Goal: Task Accomplishment & Management: Manage account settings

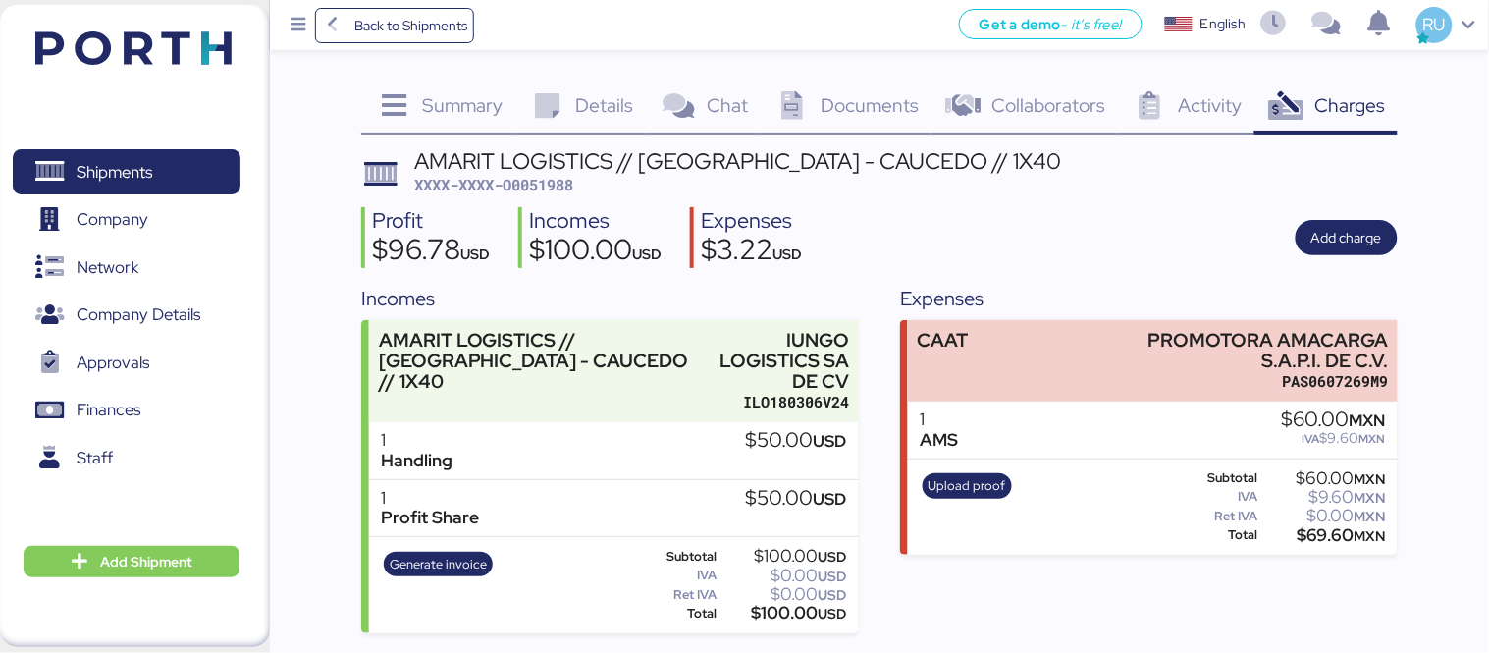
click at [161, 27] on header at bounding box center [104, 45] width 189 height 61
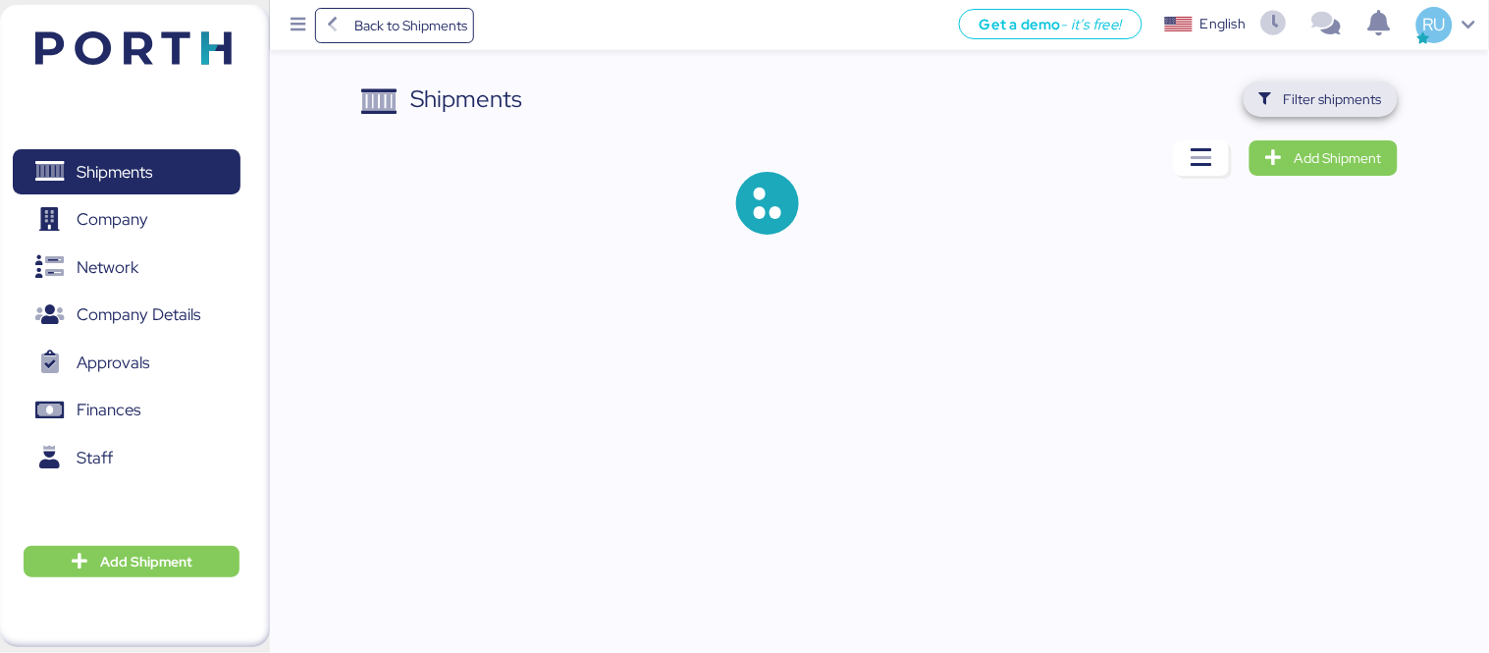
click at [1341, 95] on span "Filter shipments" at bounding box center [1333, 99] width 98 height 24
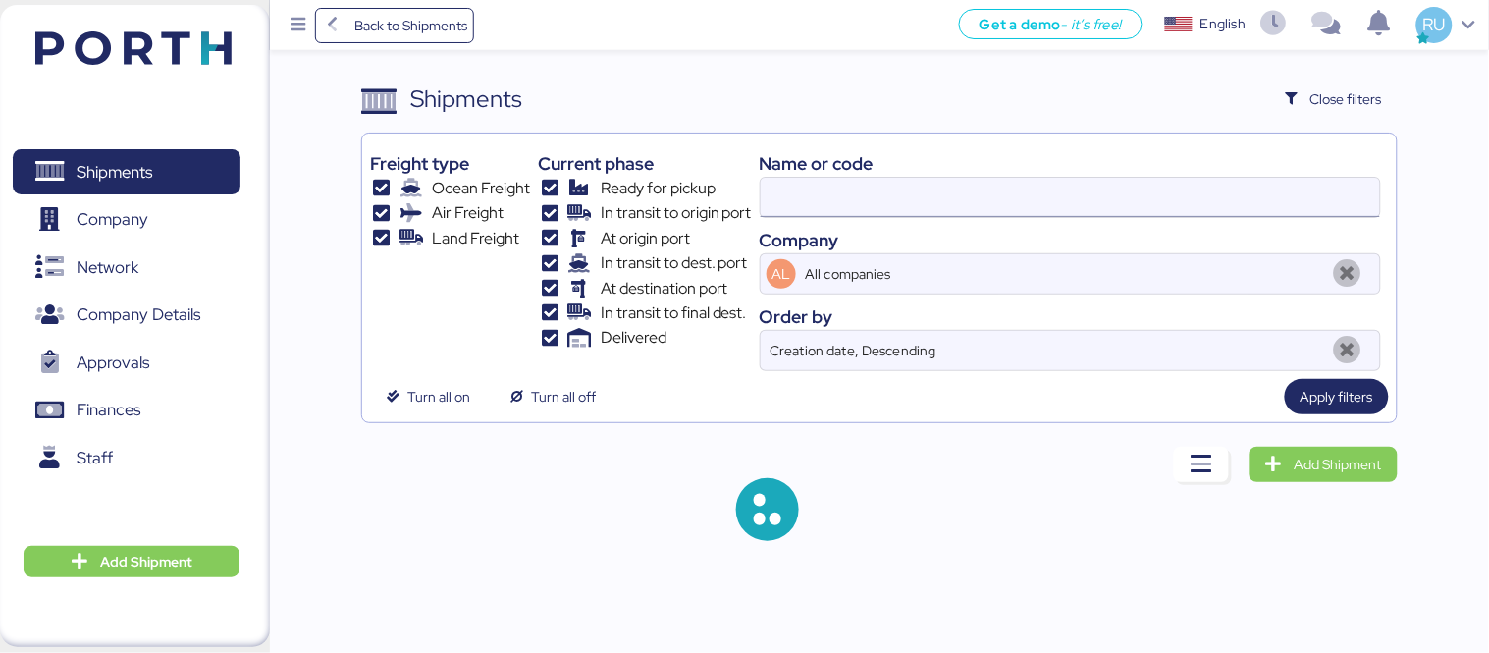
click at [781, 197] on input at bounding box center [1070, 197] width 619 height 39
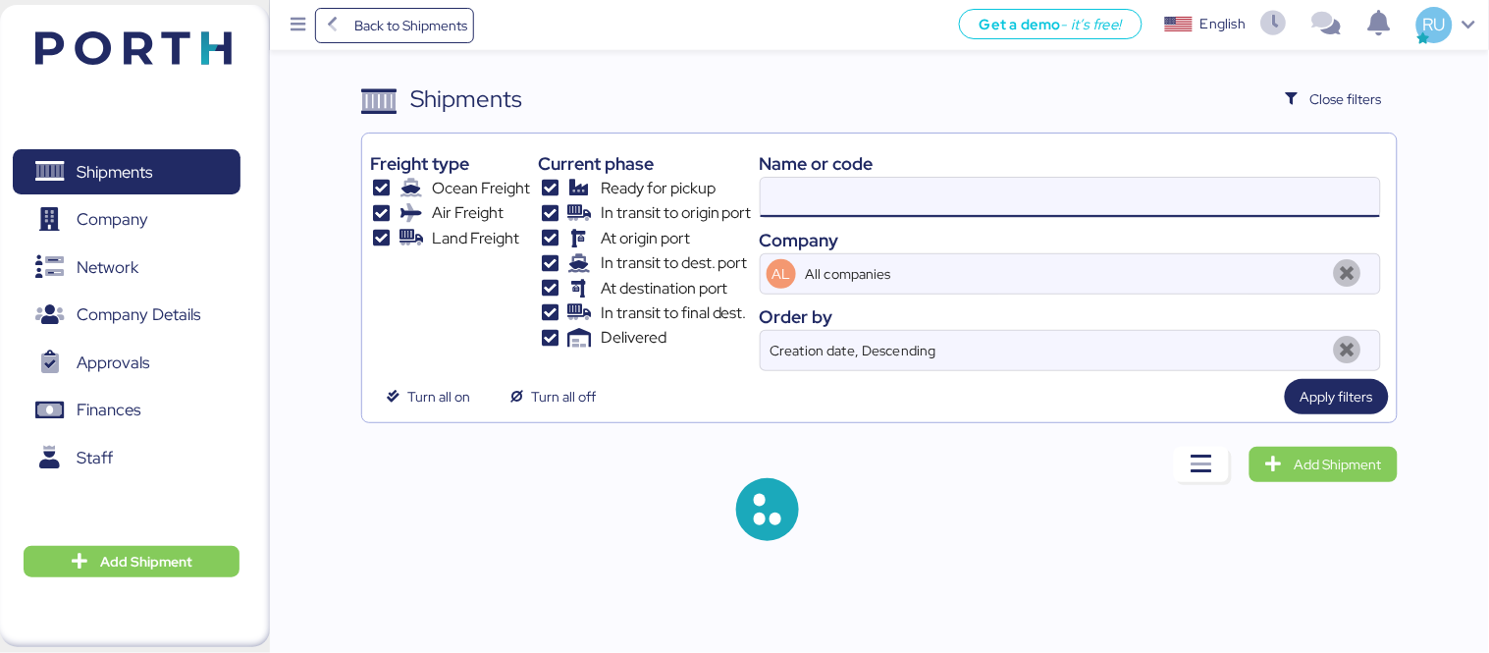
paste input "ZIMUSHH31833780"
type input "ZIMUSHH31833780"
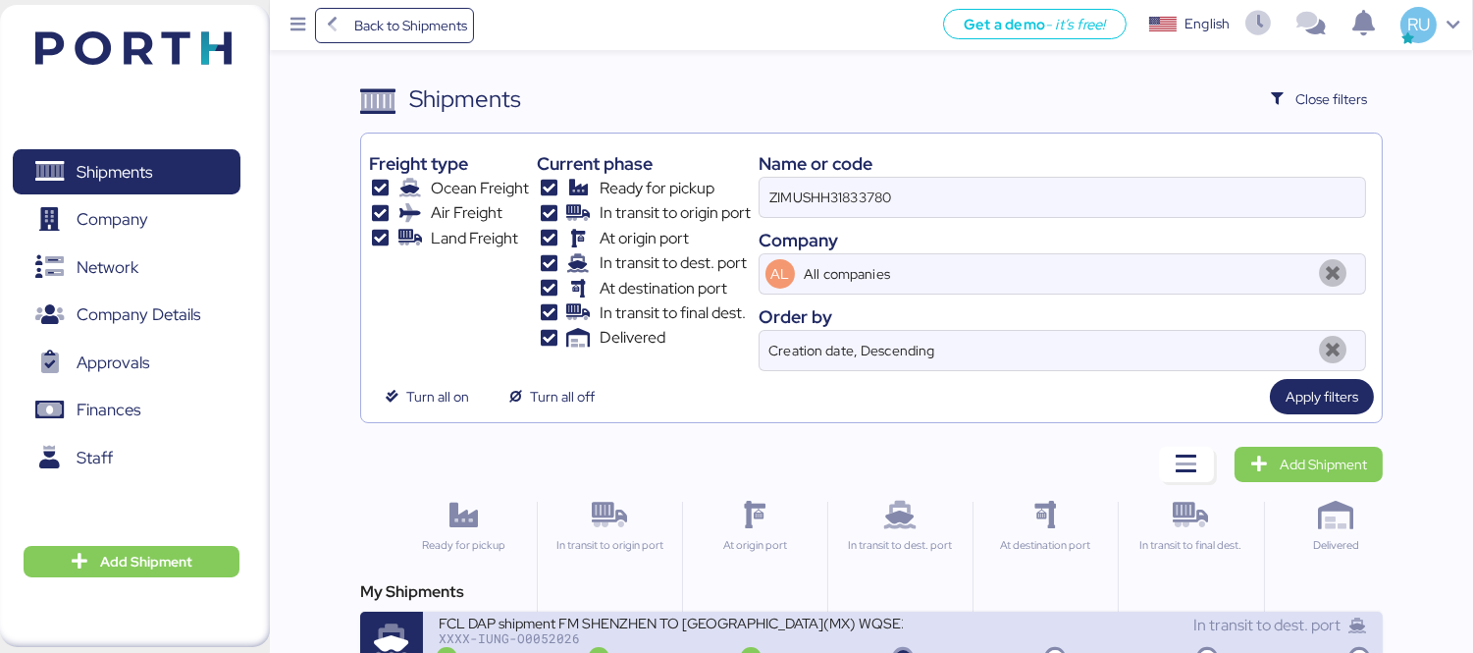
click at [808, 621] on div "FCL DAP shipment FM SHENZHEN TO [GEOGRAPHIC_DATA](MX) WQSE2507X34" at bounding box center [671, 622] width 464 height 17
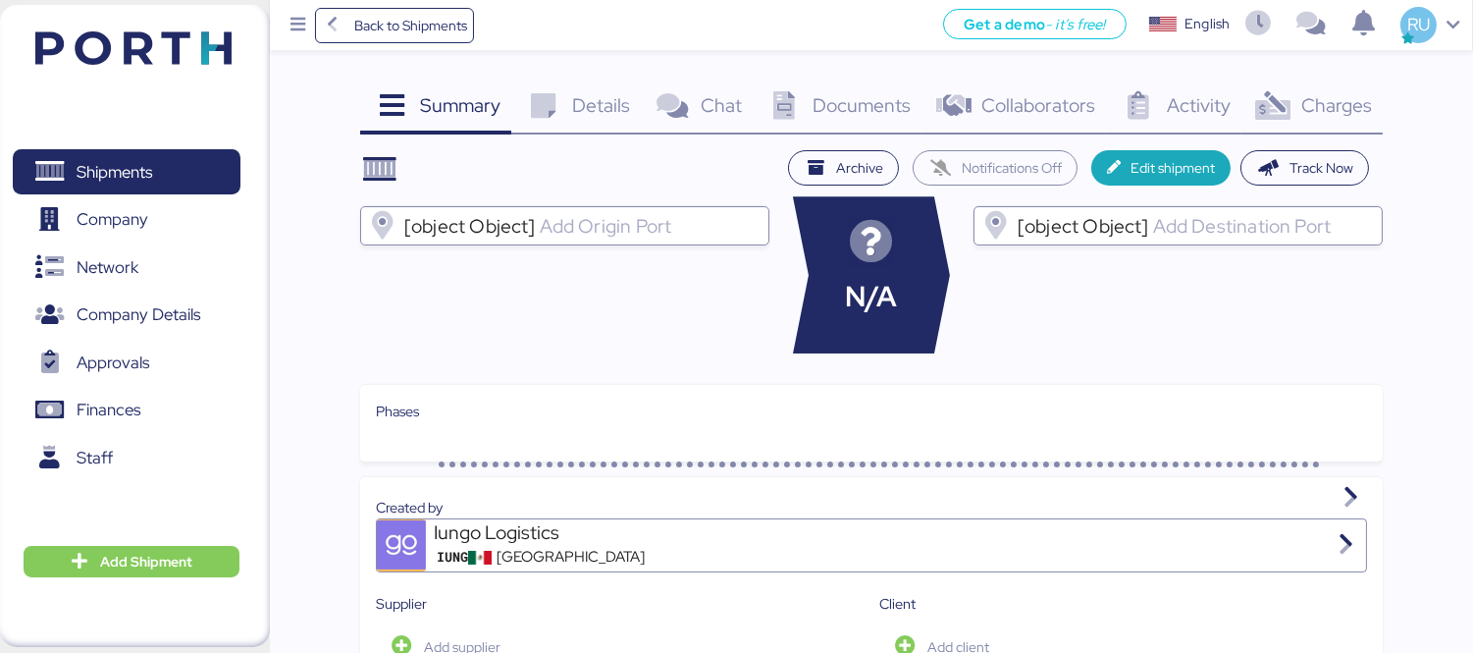
click at [875, 111] on span "Documents" at bounding box center [862, 105] width 98 height 26
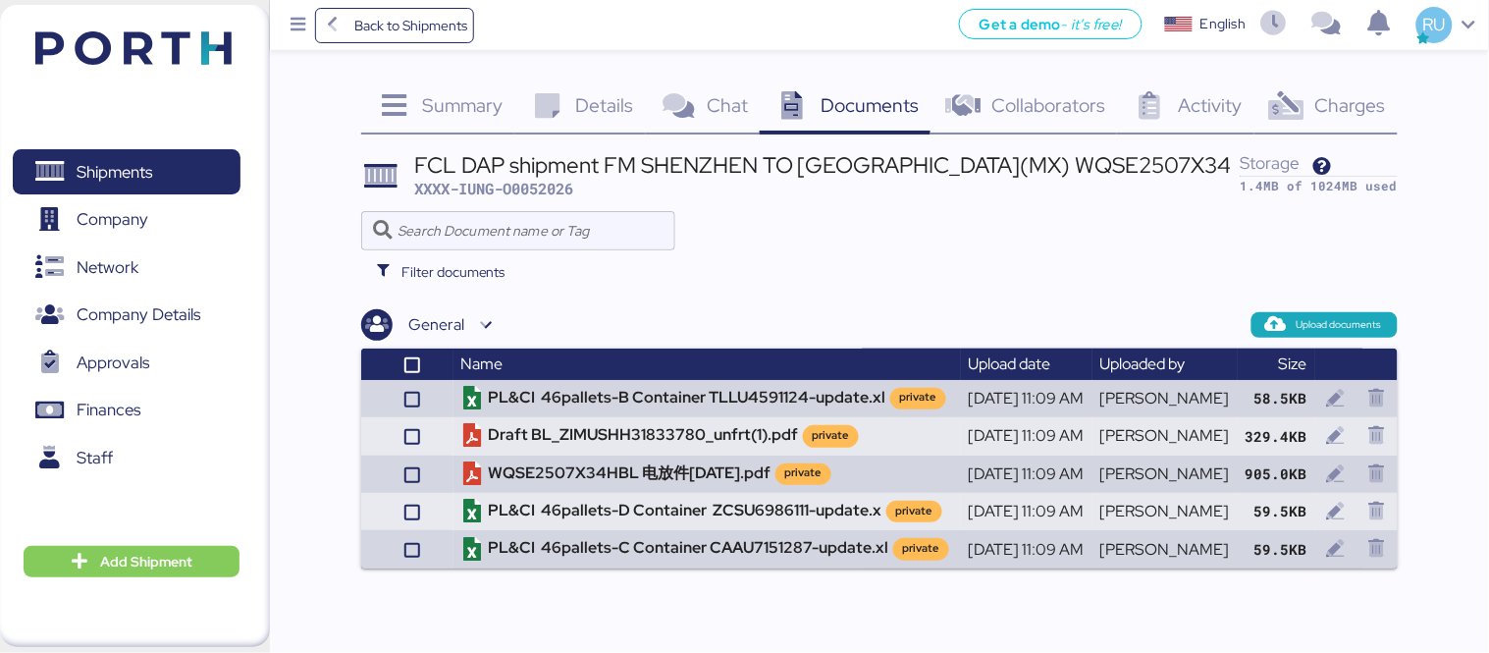
click at [541, 189] on span "XXXX-IUNG-O0052026" at bounding box center [493, 189] width 159 height 20
copy span "O0052026"
click at [1143, 271] on div "Filter documents" at bounding box center [879, 271] width 1037 height 43
click at [1284, 109] on icon at bounding box center [1286, 106] width 42 height 28
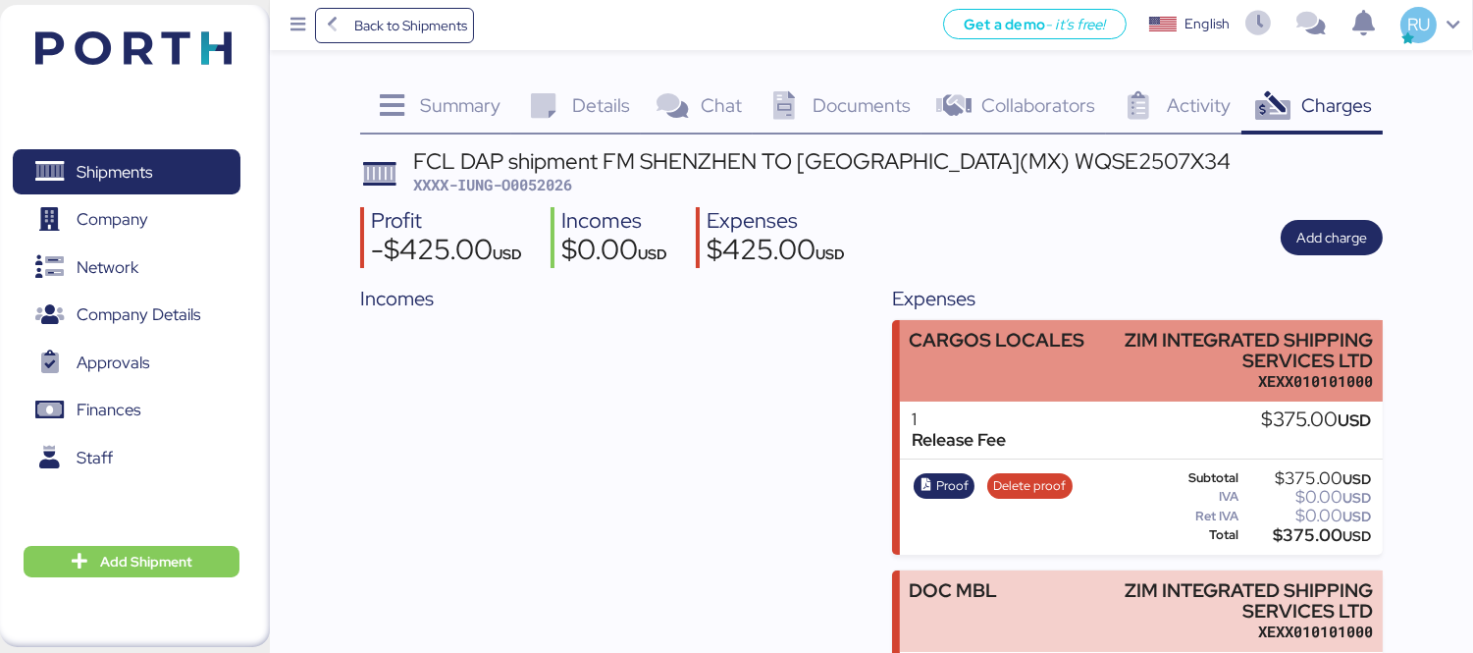
scroll to position [167, 0]
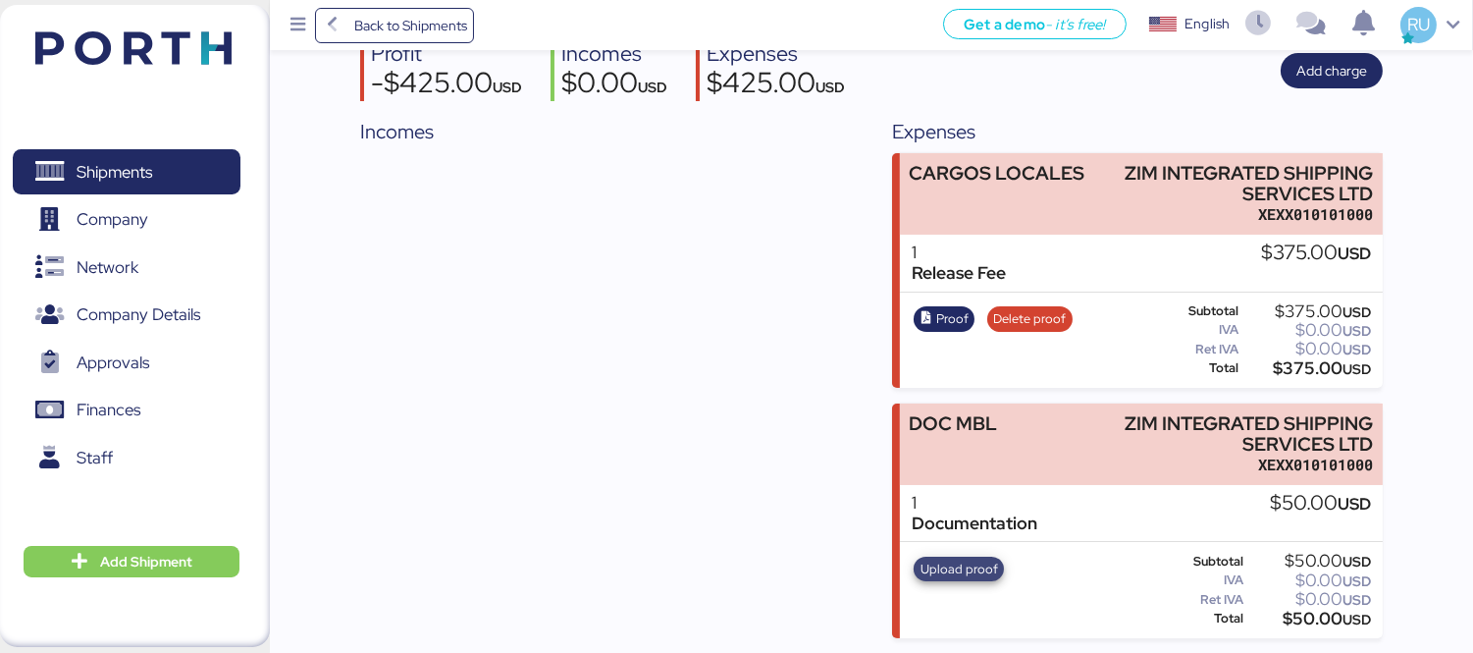
click at [974, 560] on span "Upload proof" at bounding box center [960, 570] width 78 height 22
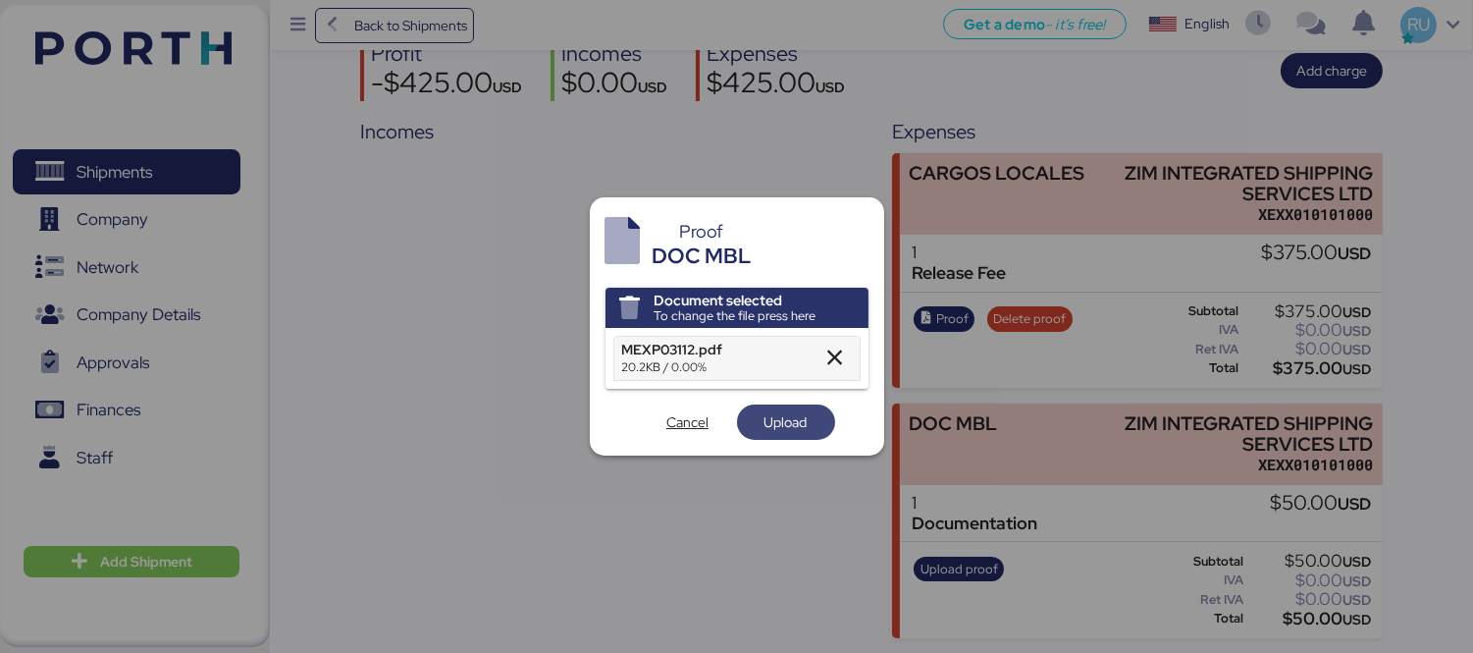
click at [759, 414] on span "Upload" at bounding box center [786, 421] width 67 height 27
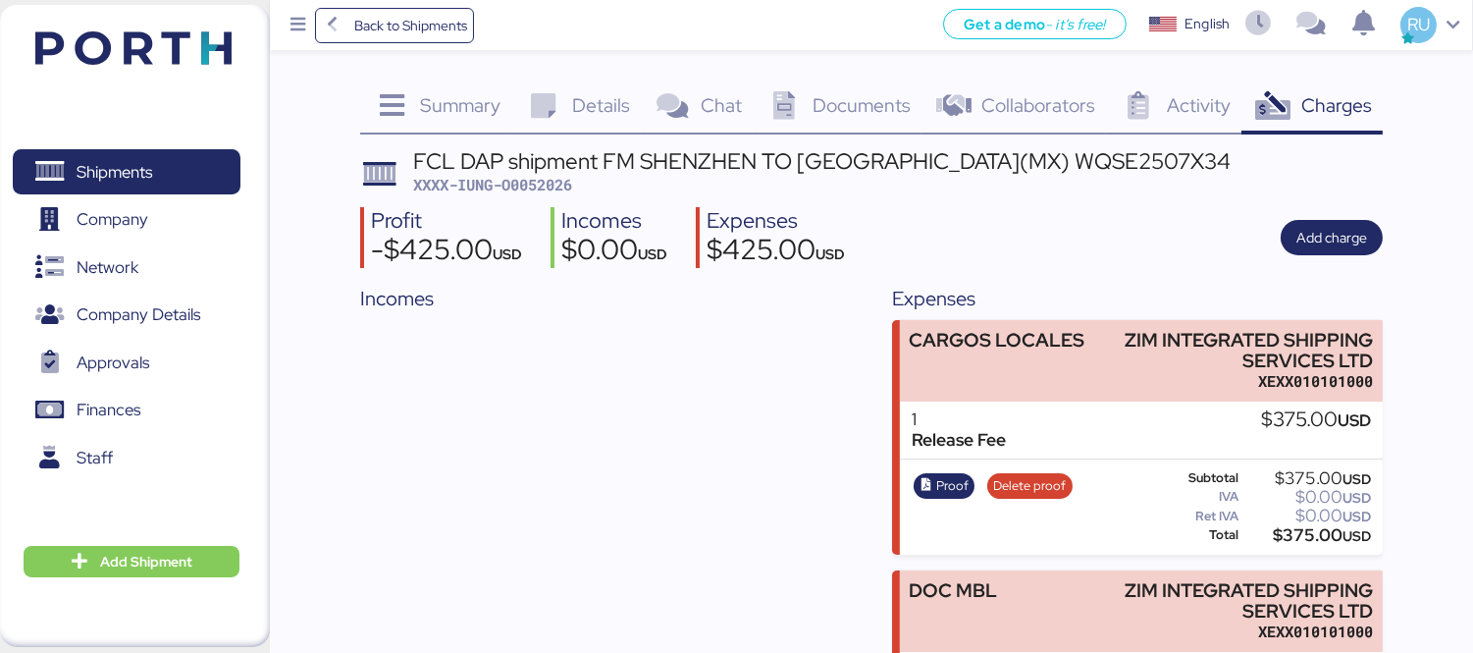
click at [836, 119] on div "Documents 0" at bounding box center [837, 107] width 169 height 53
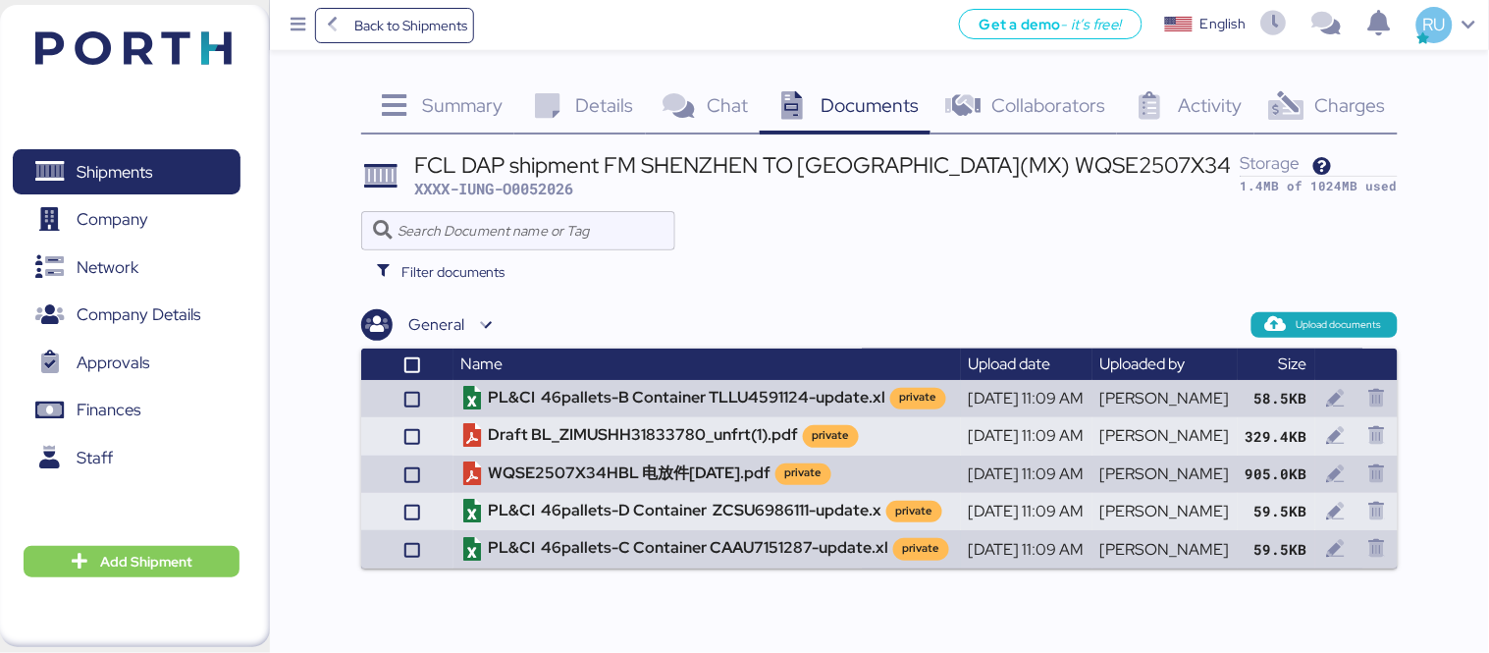
click at [1327, 93] on span "Charges" at bounding box center [1350, 105] width 71 height 26
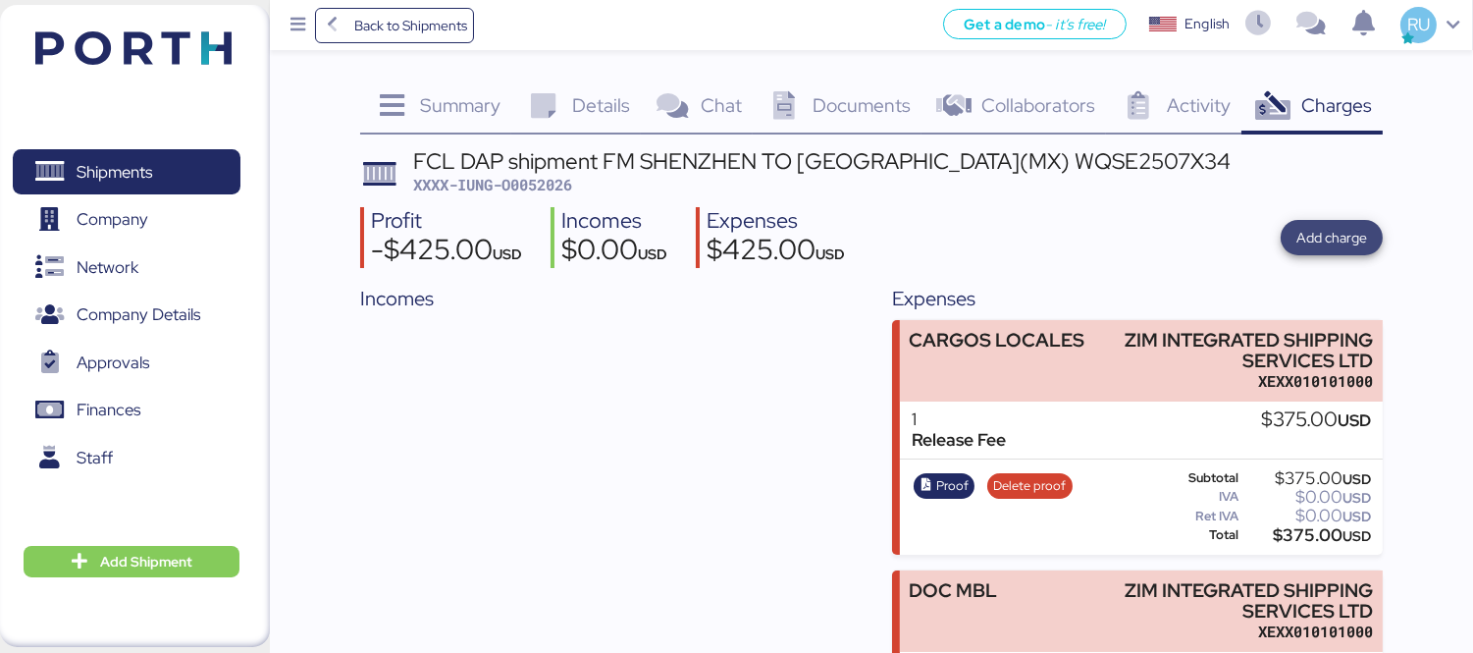
click at [1327, 240] on span "Add charge" at bounding box center [1332, 238] width 71 height 24
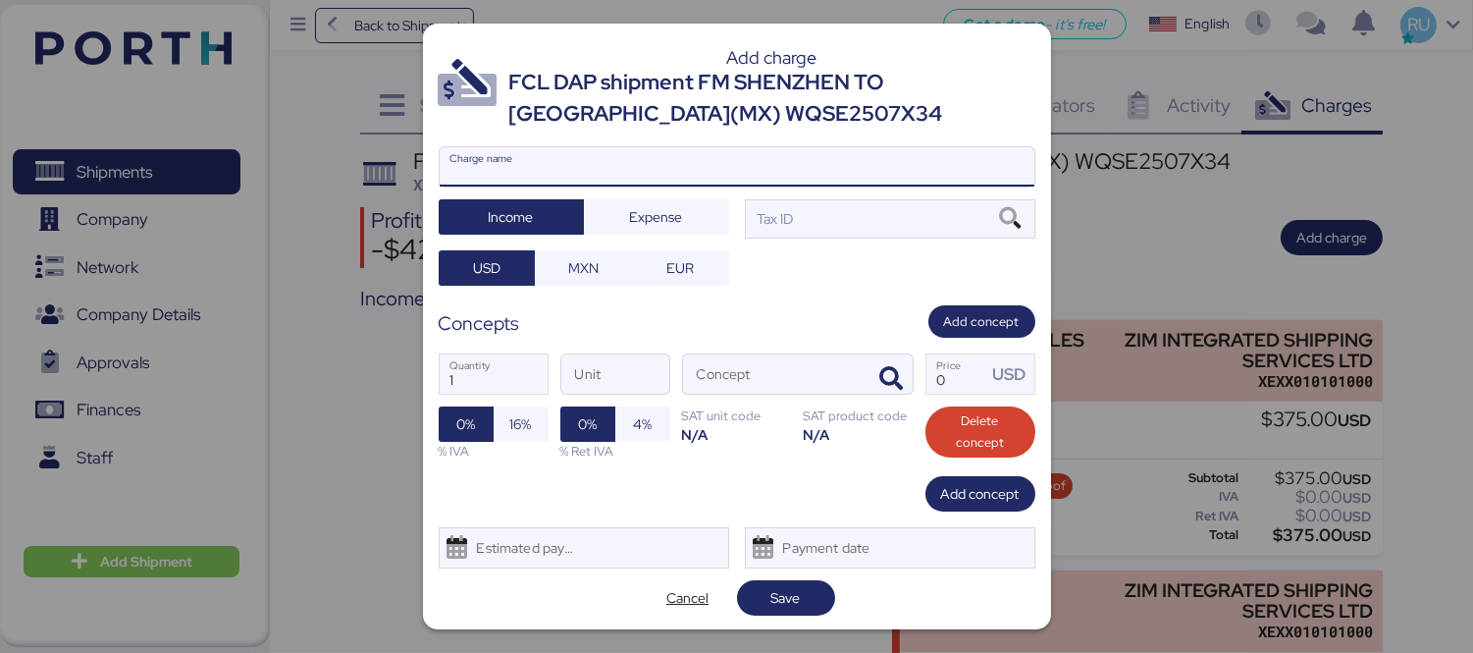
click at [739, 161] on input "Charge name" at bounding box center [737, 166] width 595 height 39
type input "f"
type input "Flete terrestre"
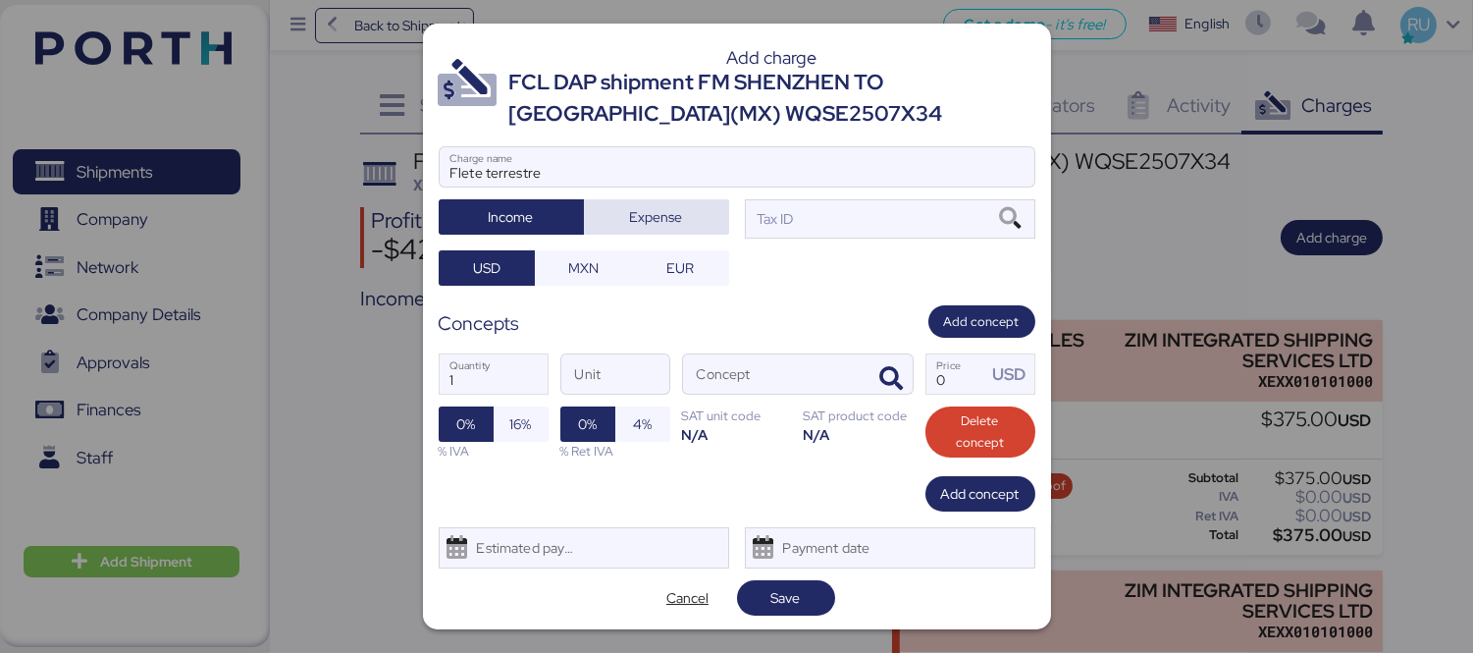
click at [655, 210] on span "Expense" at bounding box center [656, 217] width 53 height 24
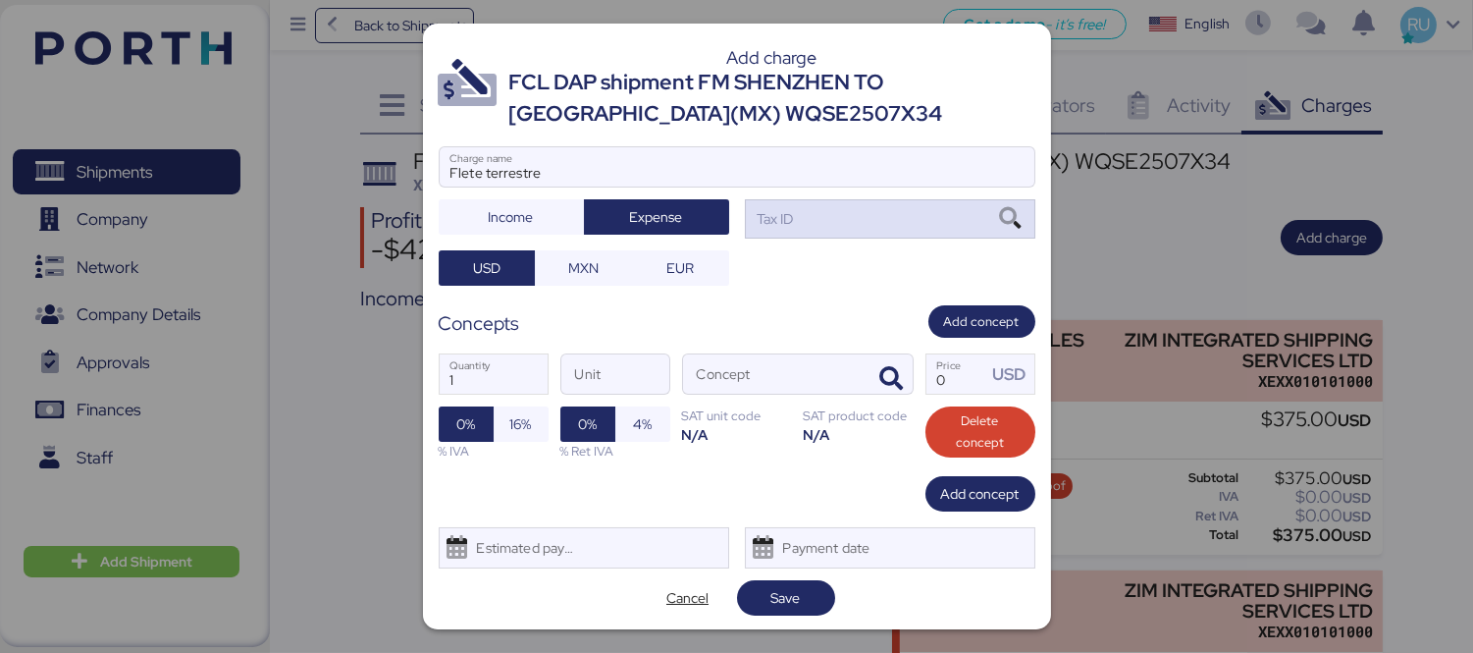
click at [791, 212] on div "Tax ID" at bounding box center [890, 218] width 291 height 39
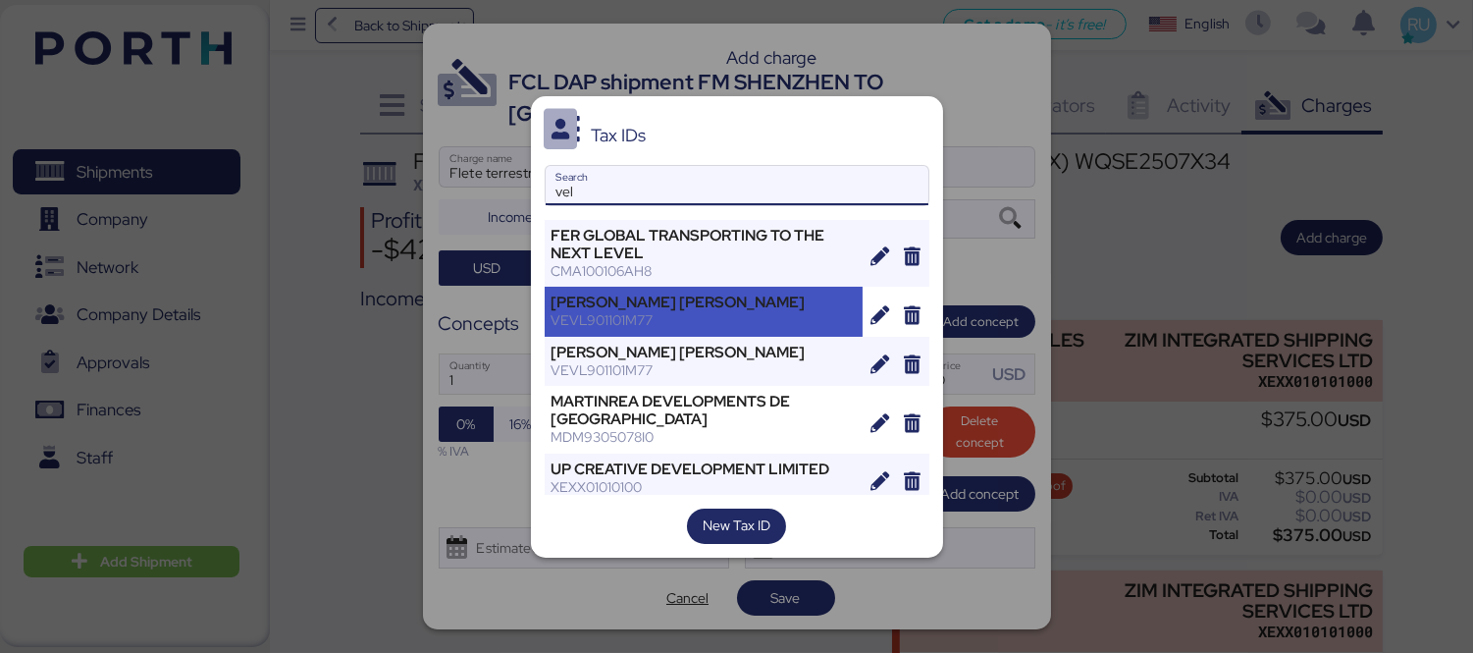
type input "vel"
click at [719, 316] on div "VEVL901101M77" at bounding box center [704, 320] width 305 height 18
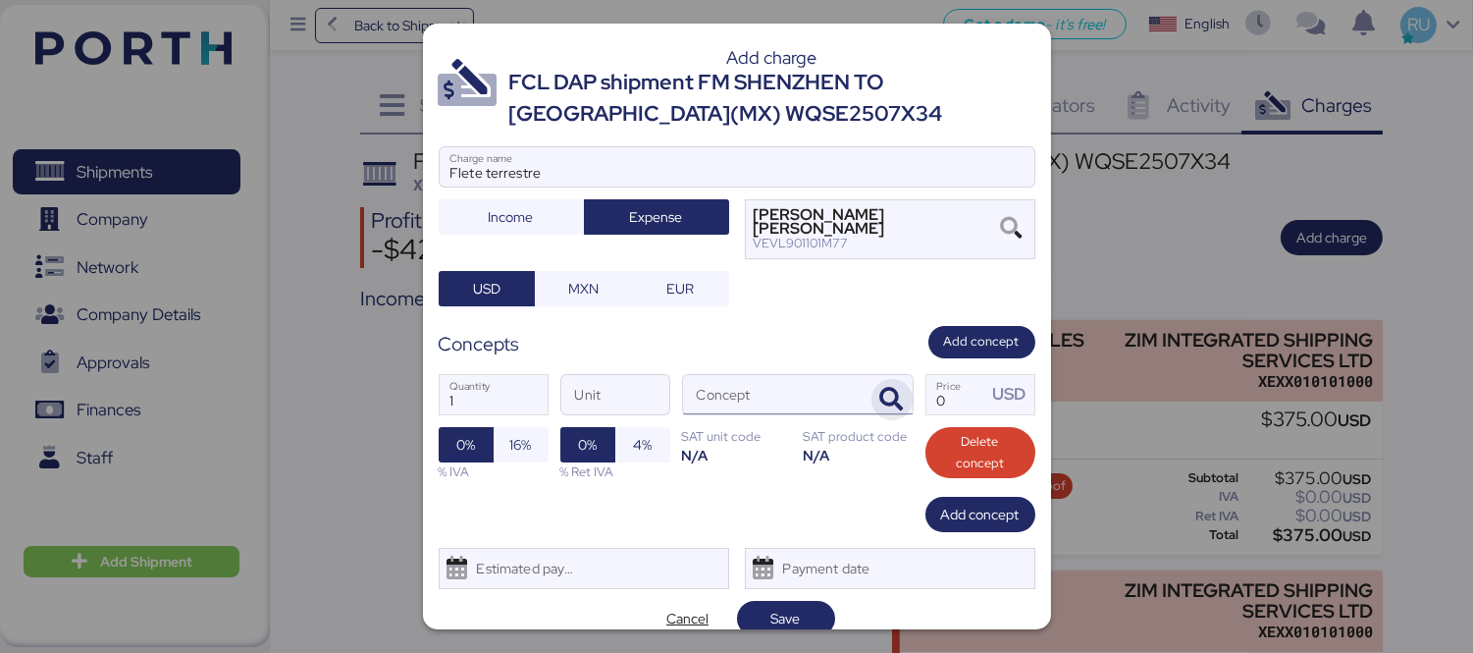
click at [885, 393] on icon "button" at bounding box center [893, 400] width 24 height 24
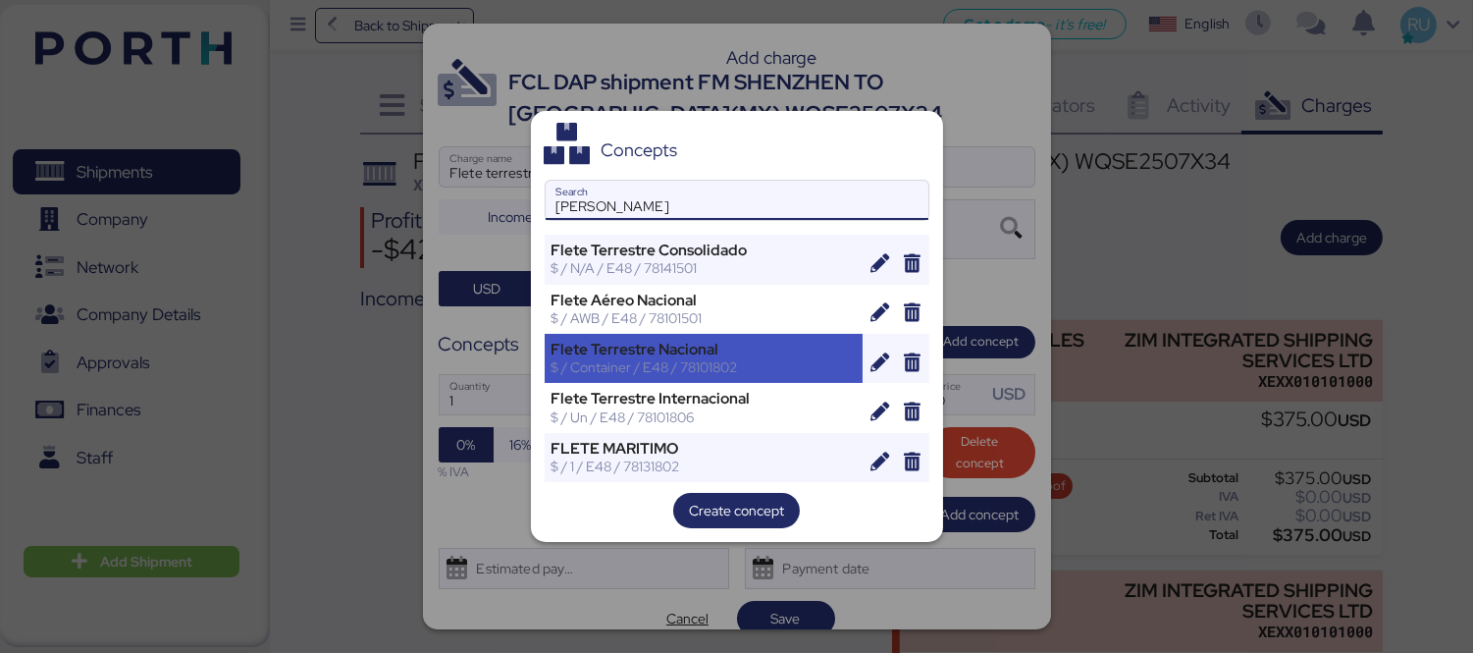
type input "[PERSON_NAME]"
click at [770, 347] on div "Flete Terrestre Nacional" at bounding box center [704, 350] width 305 height 18
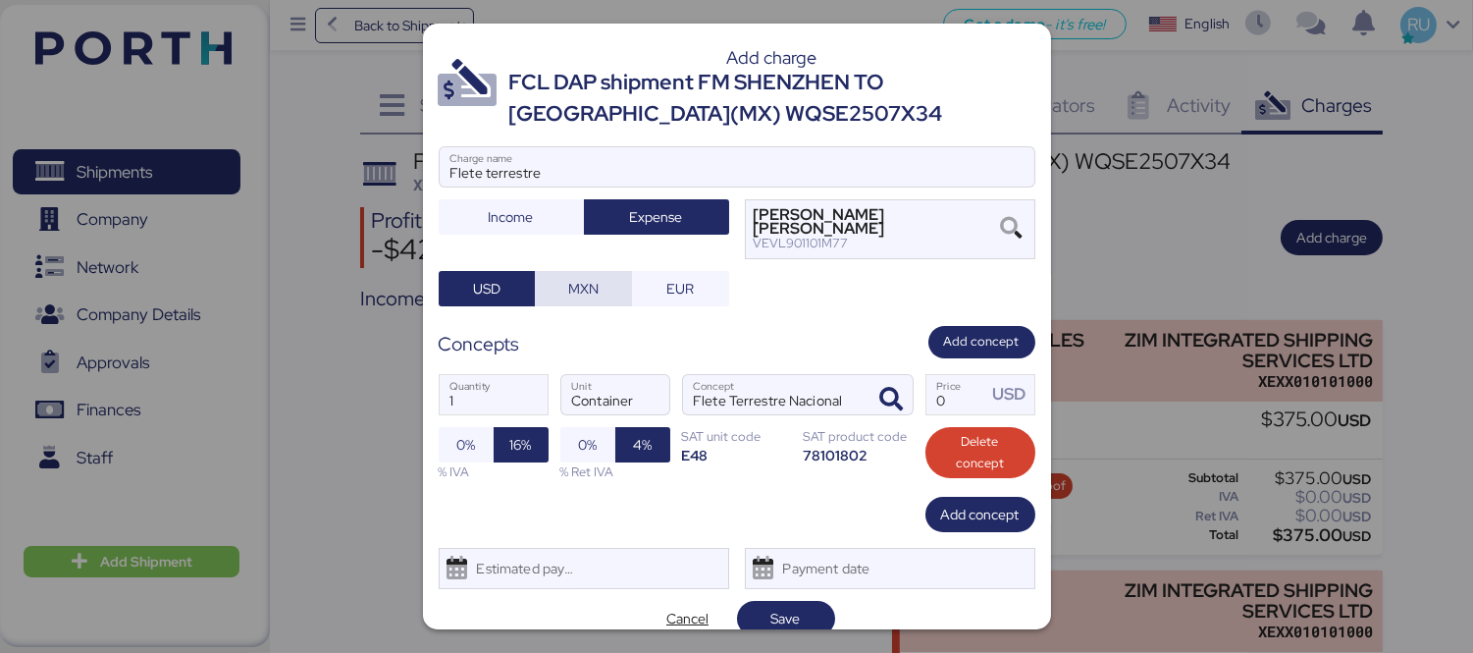
click at [605, 289] on span "MXN" at bounding box center [584, 288] width 66 height 27
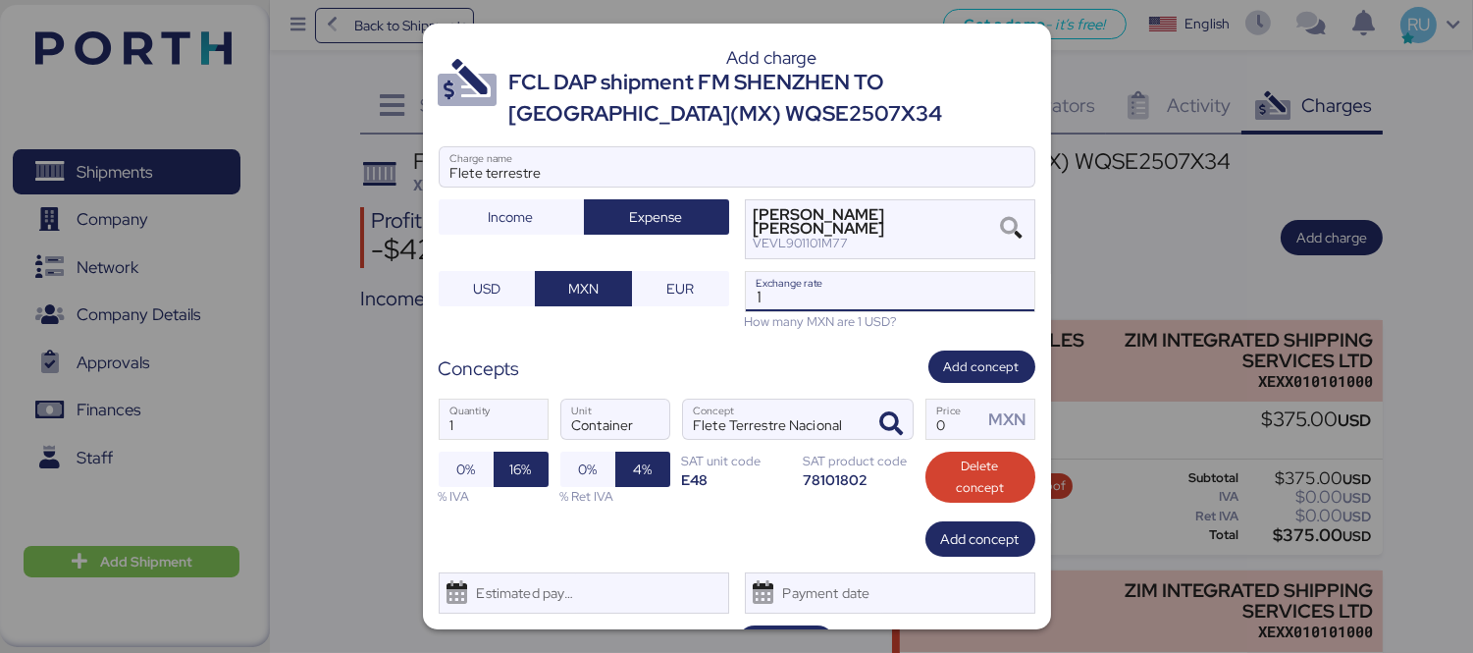
click at [783, 302] on input "1" at bounding box center [890, 291] width 289 height 39
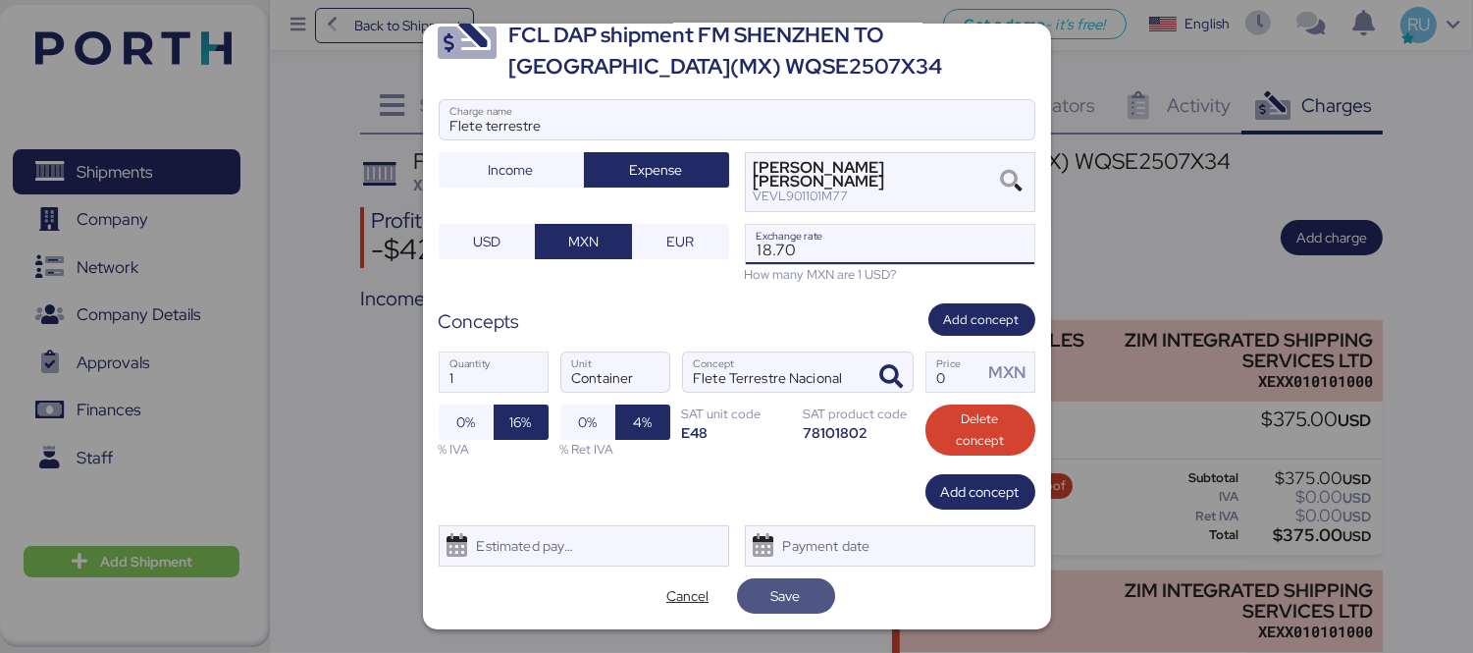
type input "18.7"
click at [774, 597] on span "Save" at bounding box center [786, 596] width 29 height 24
click at [958, 373] on input "Price MXN" at bounding box center [955, 371] width 57 height 39
type input "1"
click at [799, 599] on span "Save" at bounding box center [786, 595] width 67 height 27
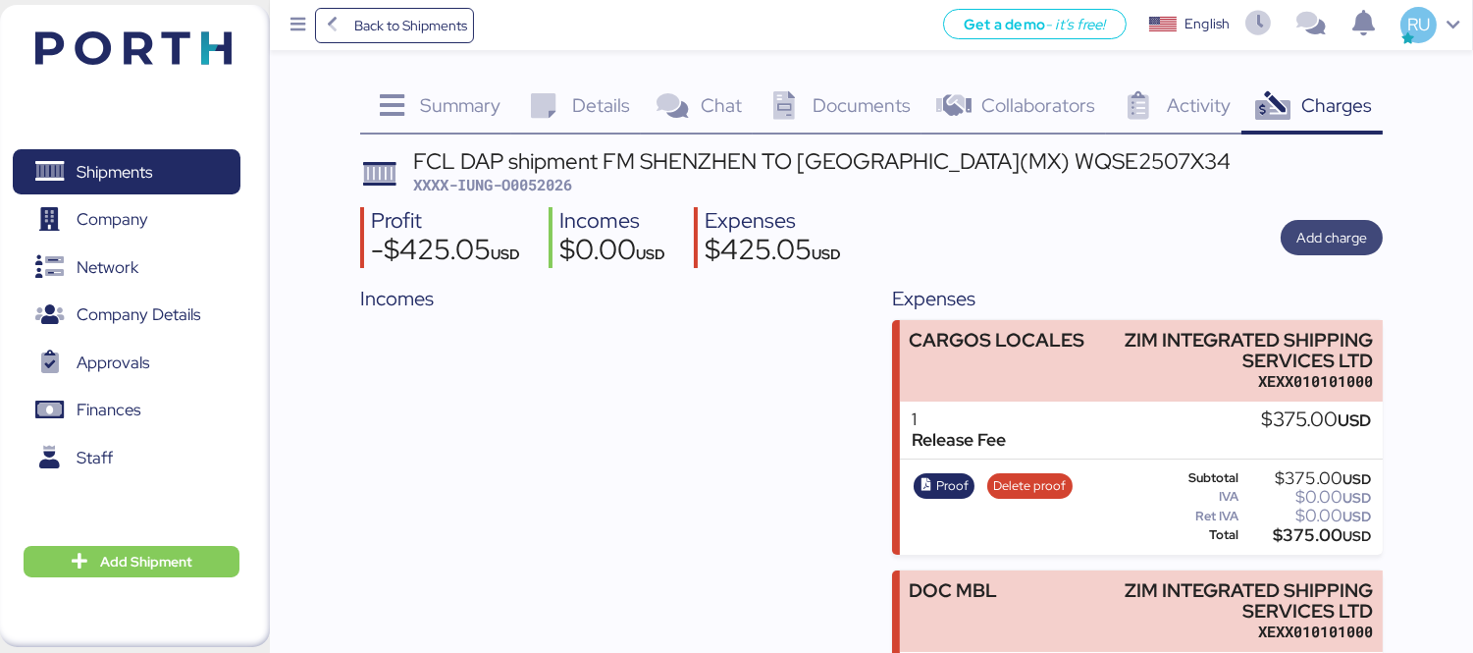
click at [1326, 248] on span "Add charge" at bounding box center [1332, 238] width 71 height 24
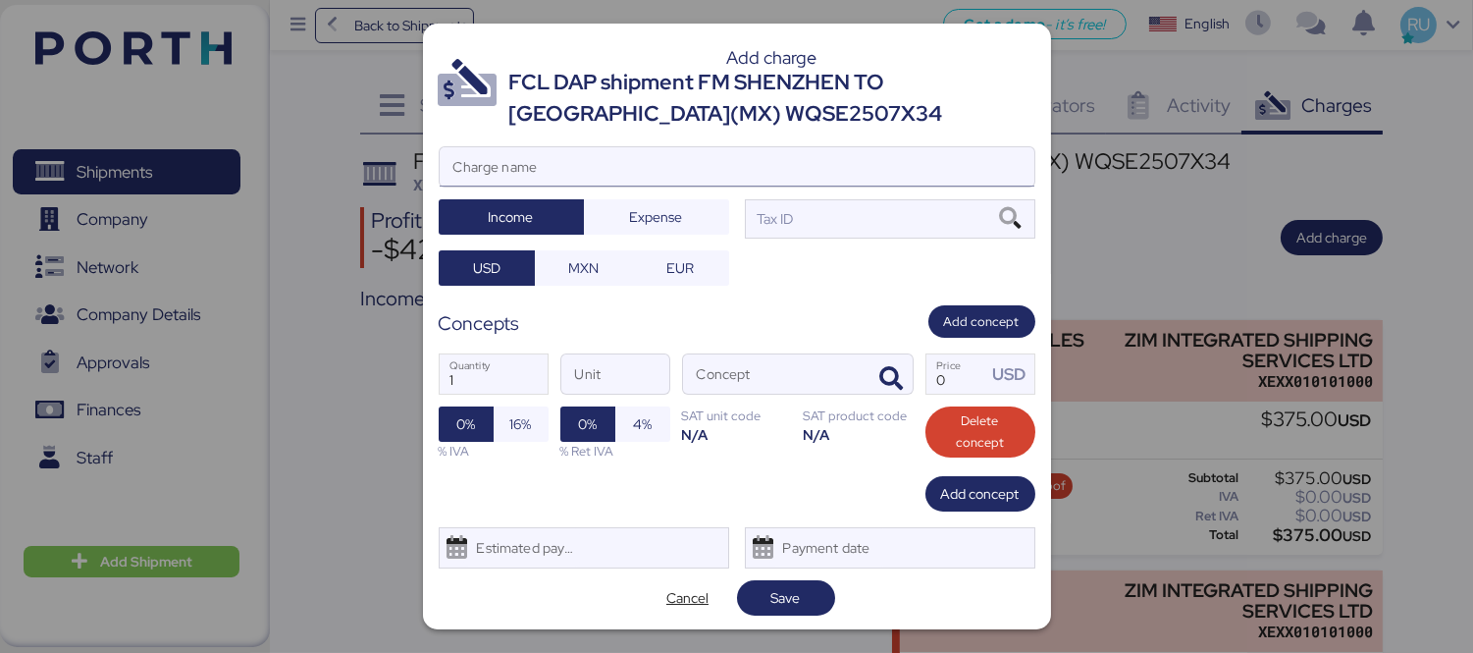
click at [715, 179] on input "Charge name" at bounding box center [737, 166] width 595 height 39
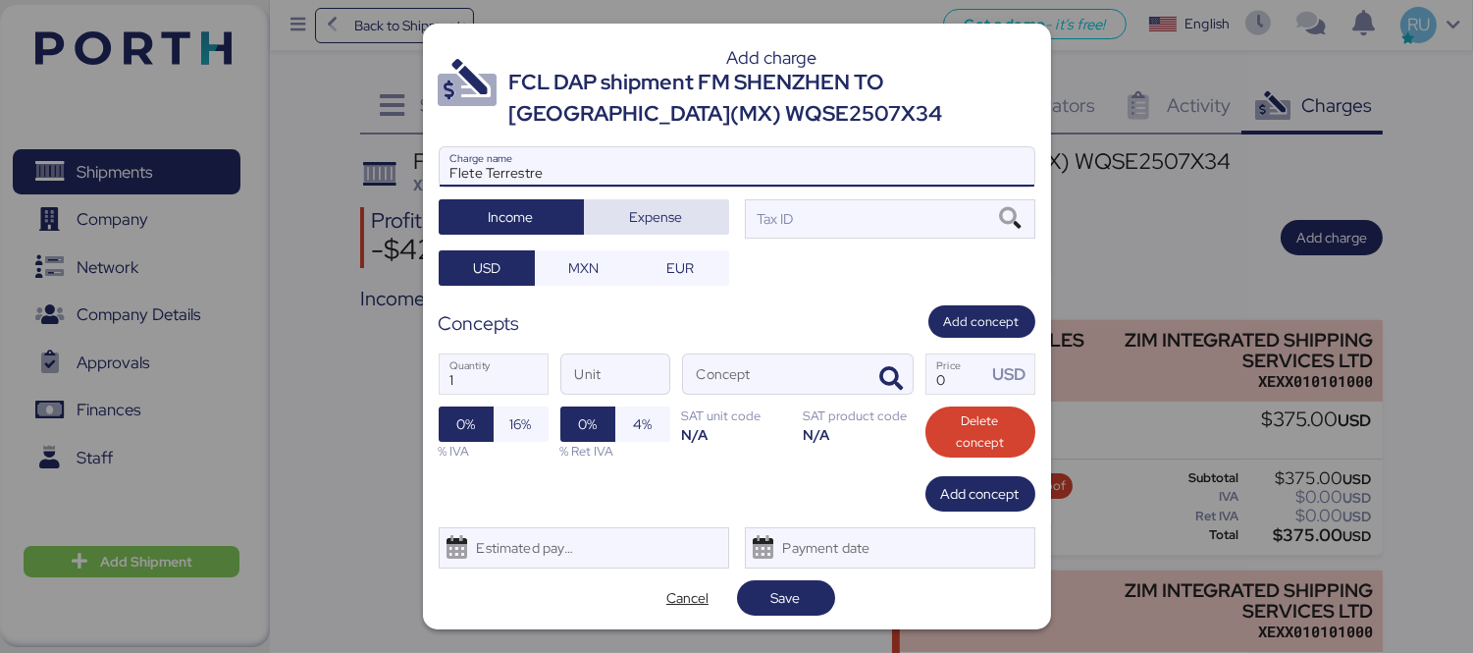
type input "Flete Terrestre"
click at [681, 204] on span "Expense" at bounding box center [657, 216] width 114 height 27
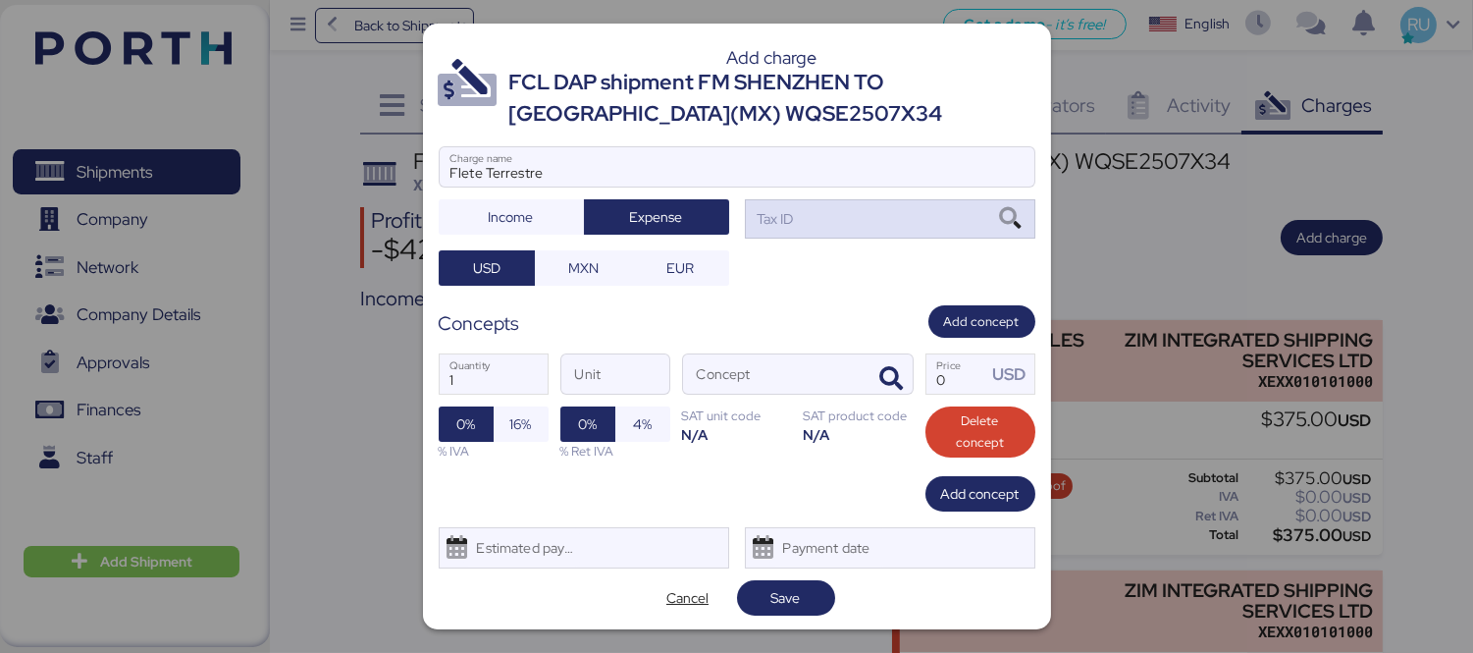
click at [771, 217] on div "Tax ID" at bounding box center [774, 219] width 40 height 22
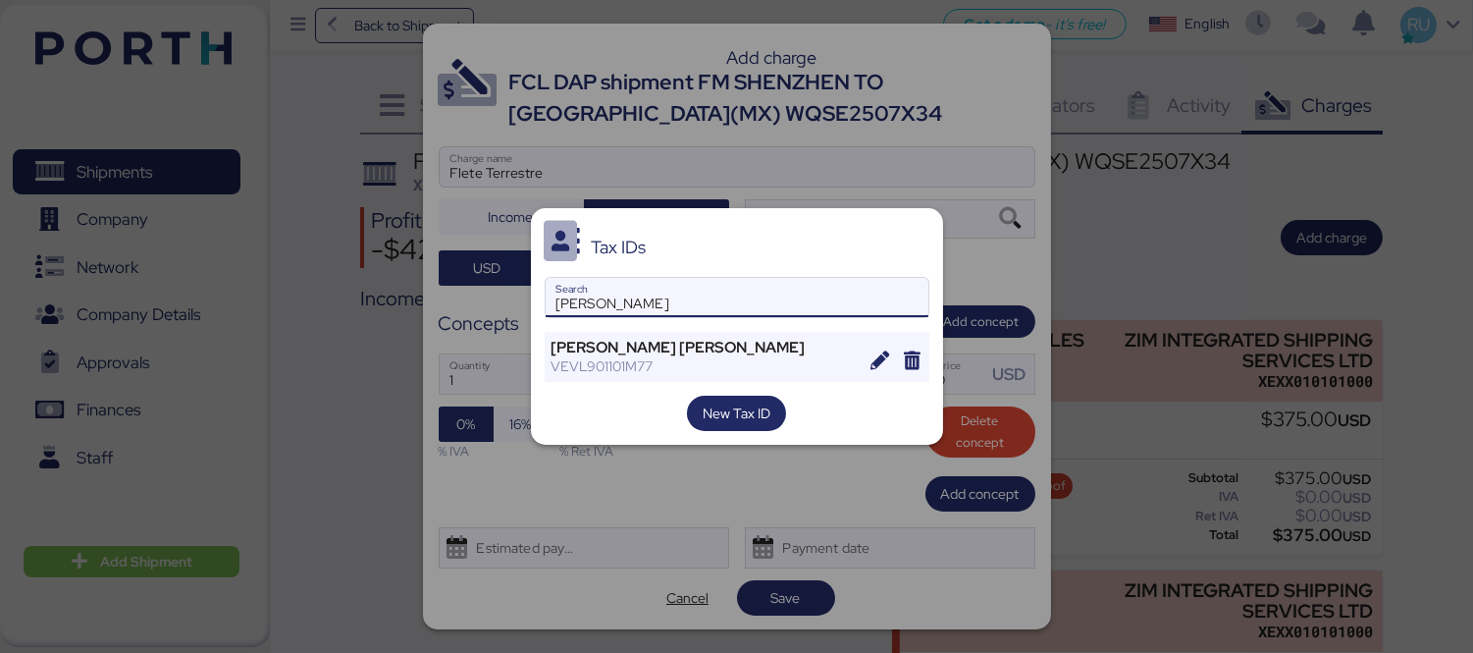
type input "[PERSON_NAME]"
click at [665, 320] on div "Tax IDs [PERSON_NAME] Search [PERSON_NAME] [PERSON_NAME] VEVL901101M77 New Tax …" at bounding box center [737, 326] width 412 height 236
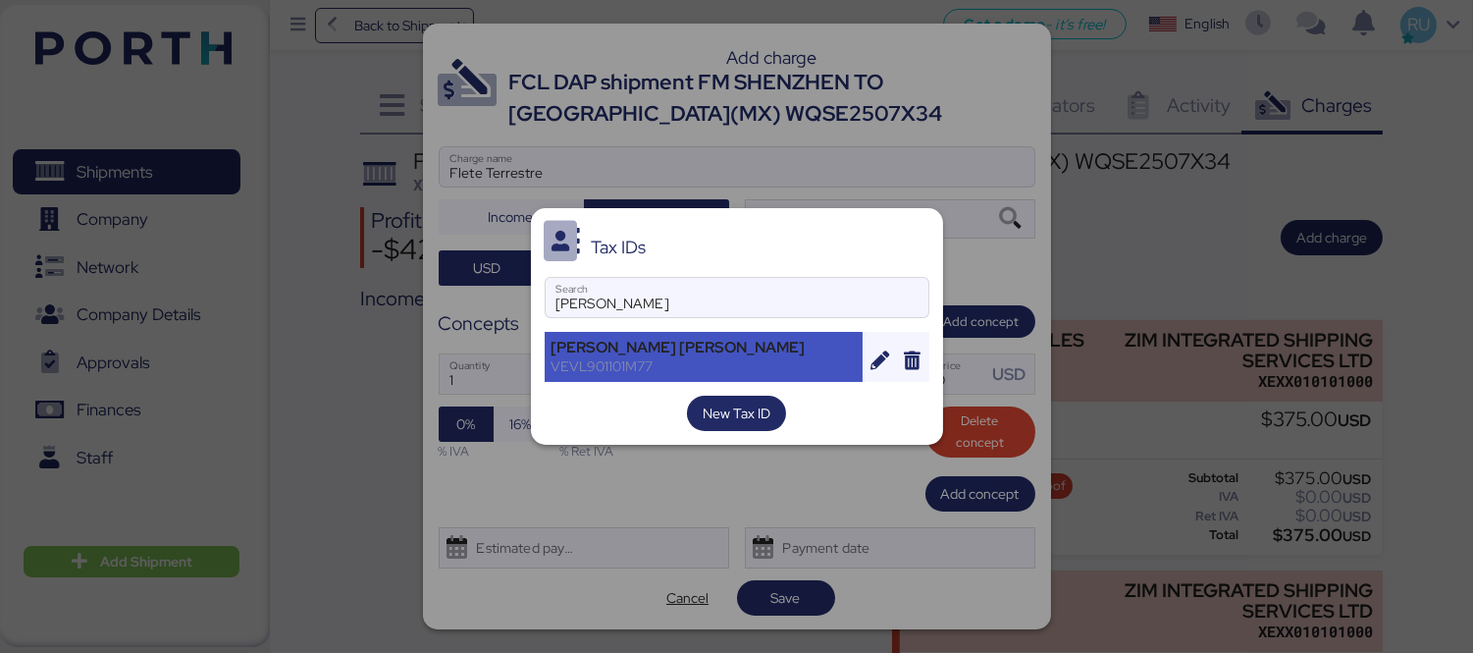
click at [692, 342] on div "[PERSON_NAME] [PERSON_NAME]" at bounding box center [704, 348] width 305 height 18
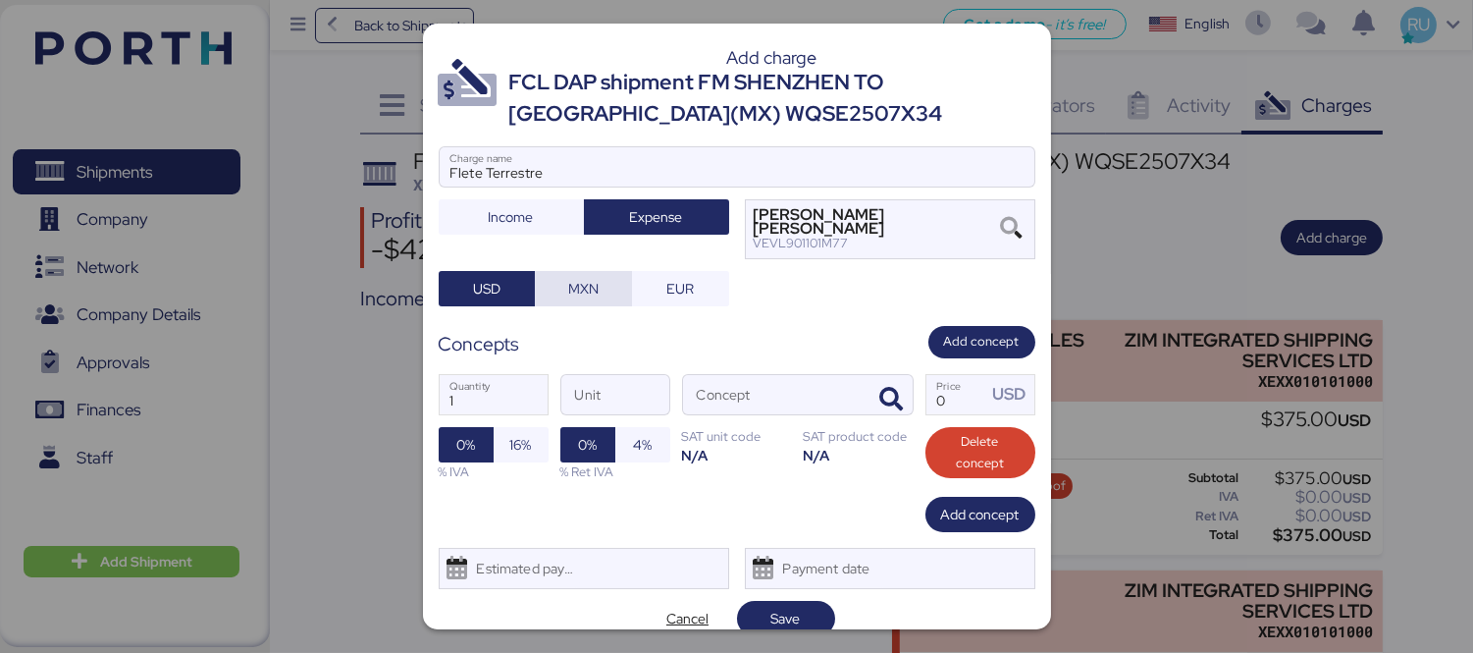
click at [606, 298] on span "MXN" at bounding box center [584, 288] width 66 height 27
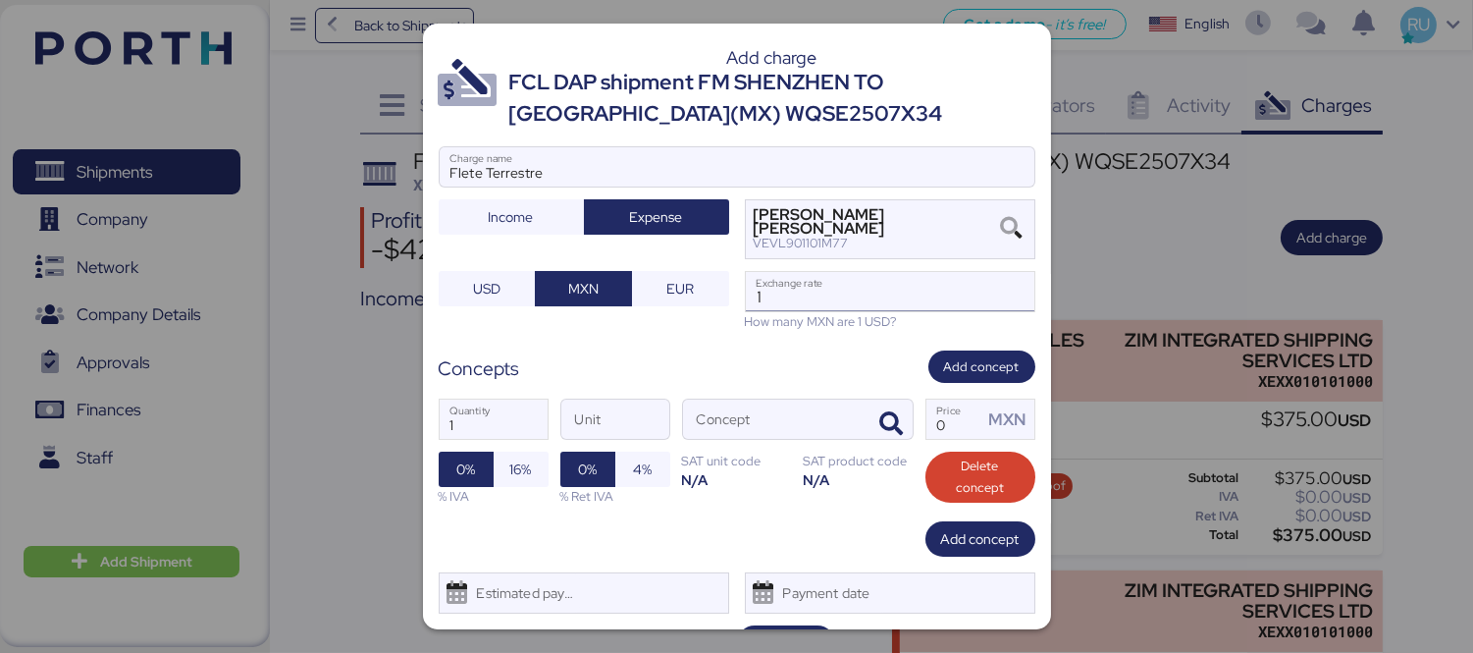
click at [769, 292] on input "1" at bounding box center [890, 291] width 289 height 39
type input "18.7"
click at [874, 409] on span "button" at bounding box center [892, 423] width 41 height 41
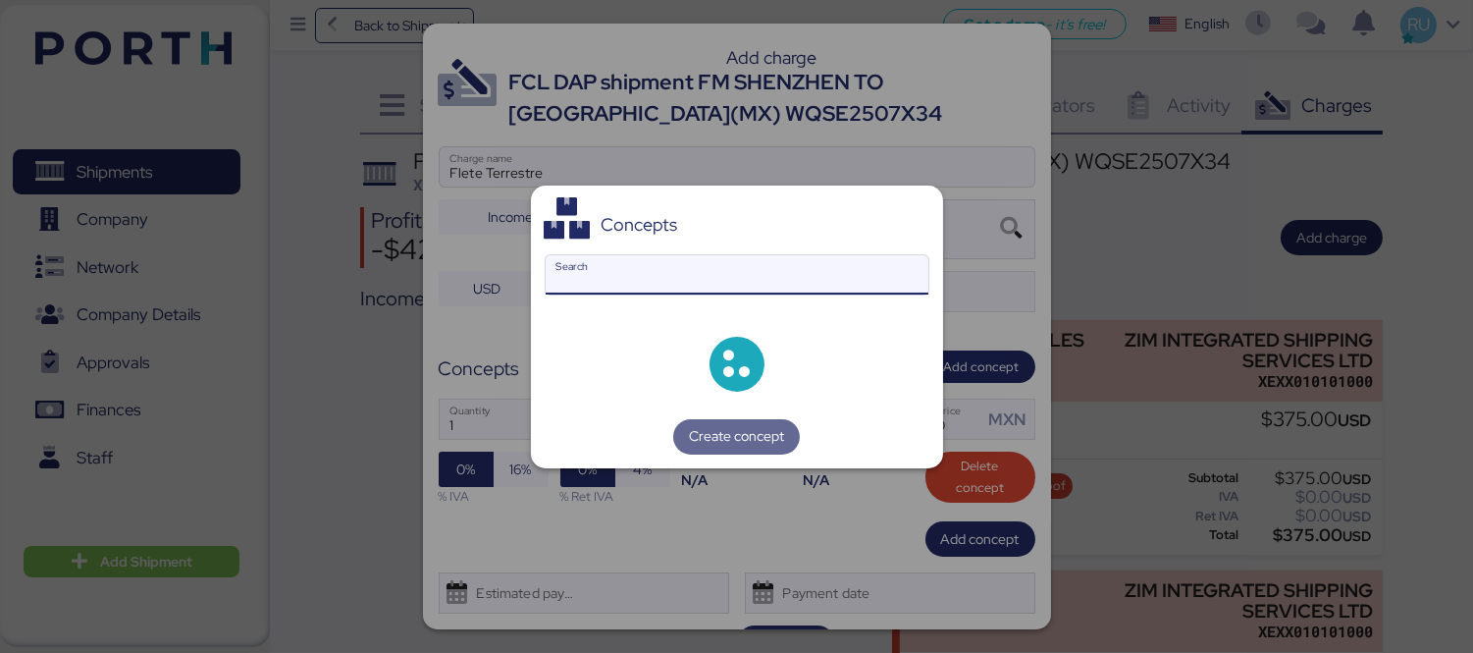
click at [750, 276] on input "Search" at bounding box center [737, 274] width 383 height 39
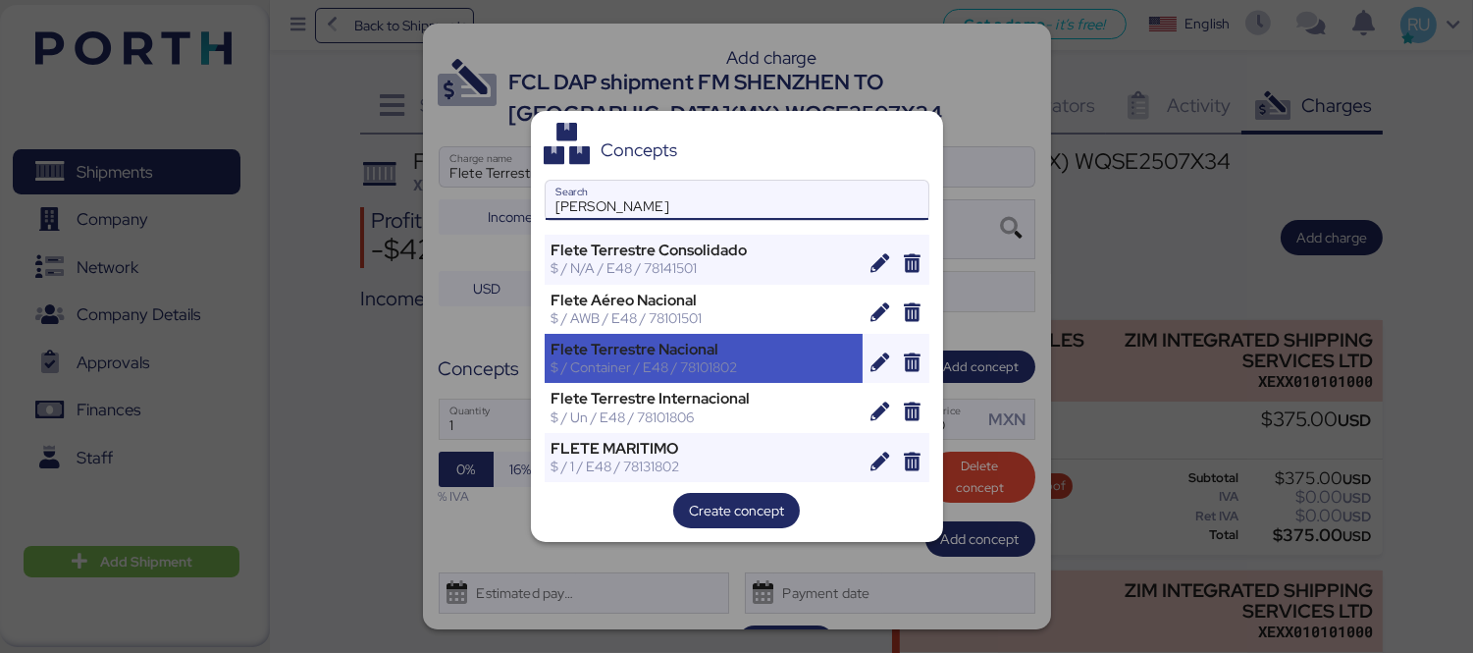
type input "[PERSON_NAME]"
click at [733, 347] on div "Flete Terrestre Nacional" at bounding box center [704, 350] width 305 height 18
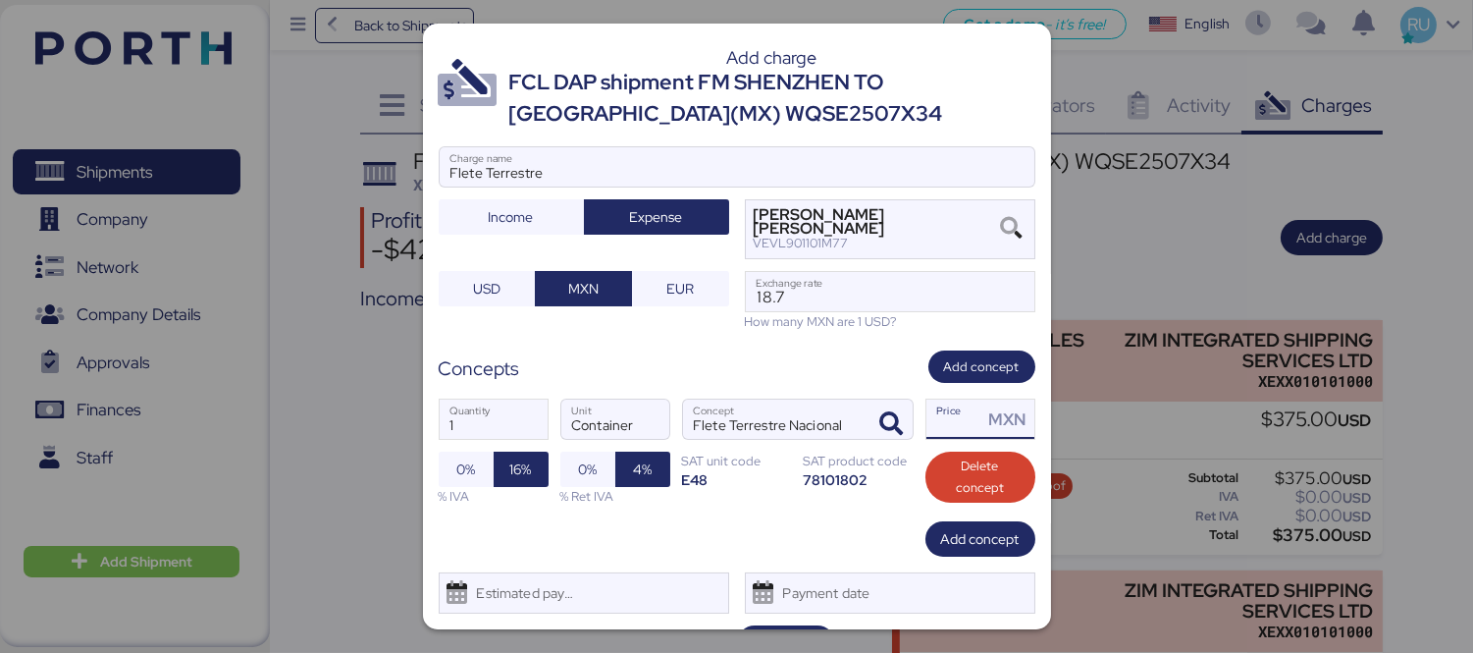
click at [927, 432] on input "Price MXN" at bounding box center [955, 419] width 57 height 39
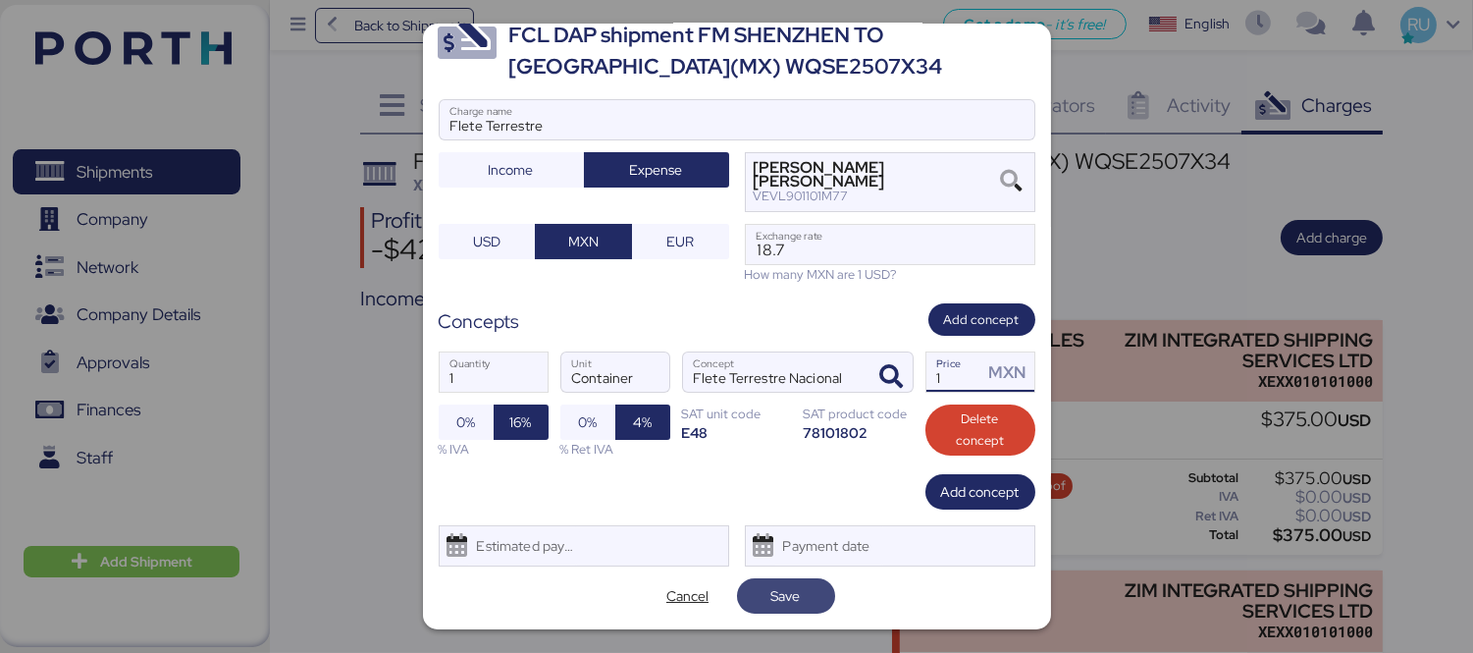
type input "1"
click at [791, 601] on span "Save" at bounding box center [786, 596] width 29 height 24
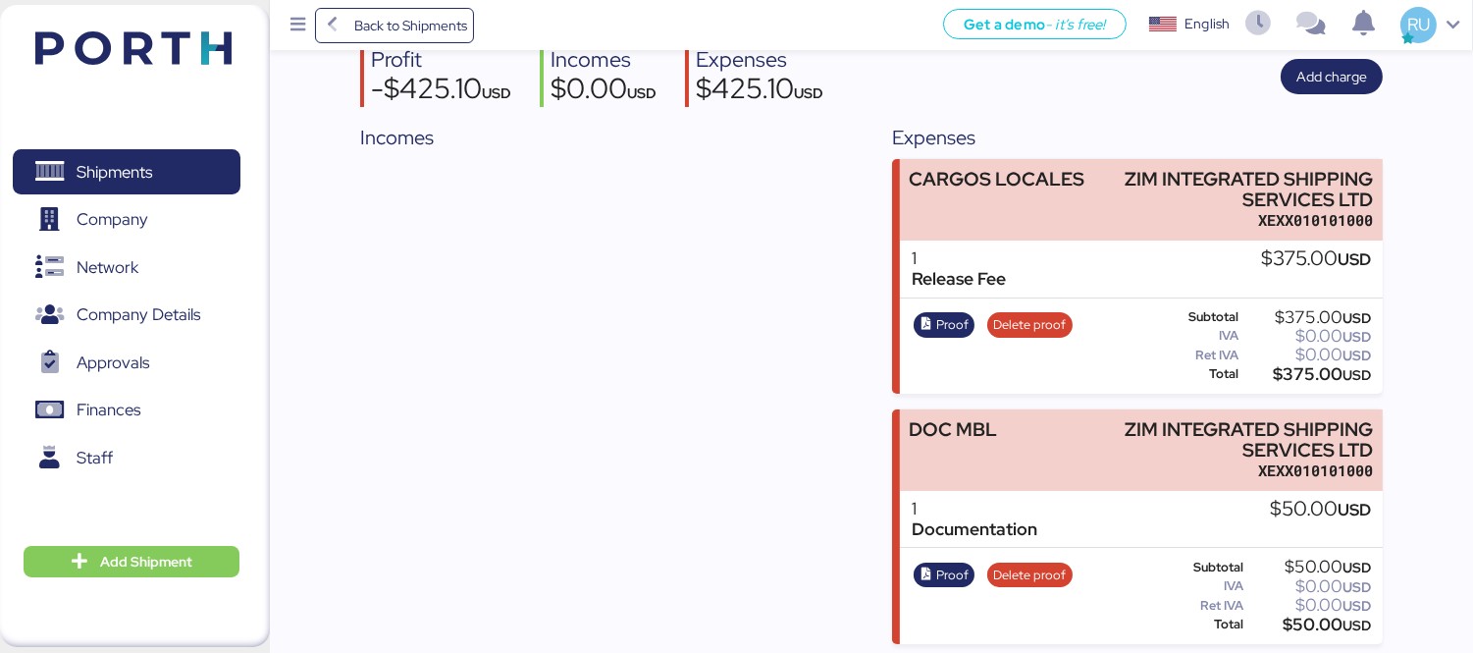
scroll to position [0, 0]
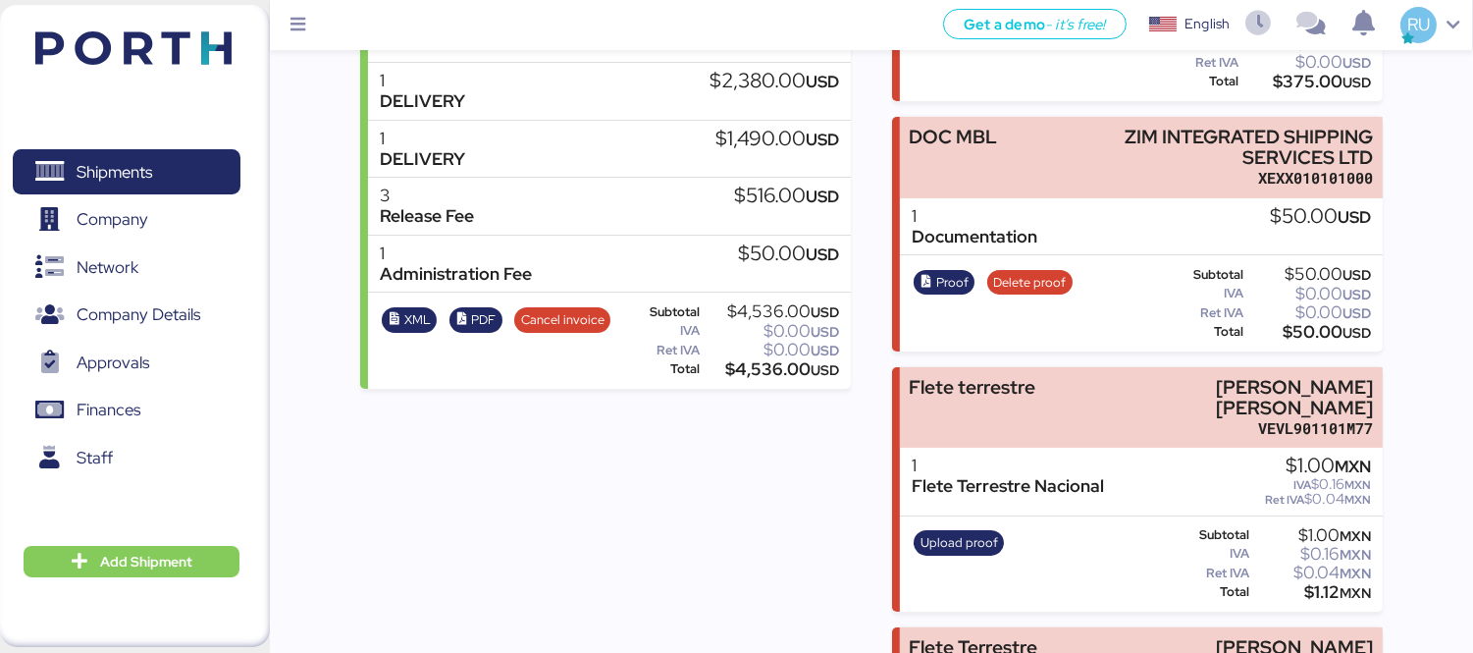
scroll to position [455, 0]
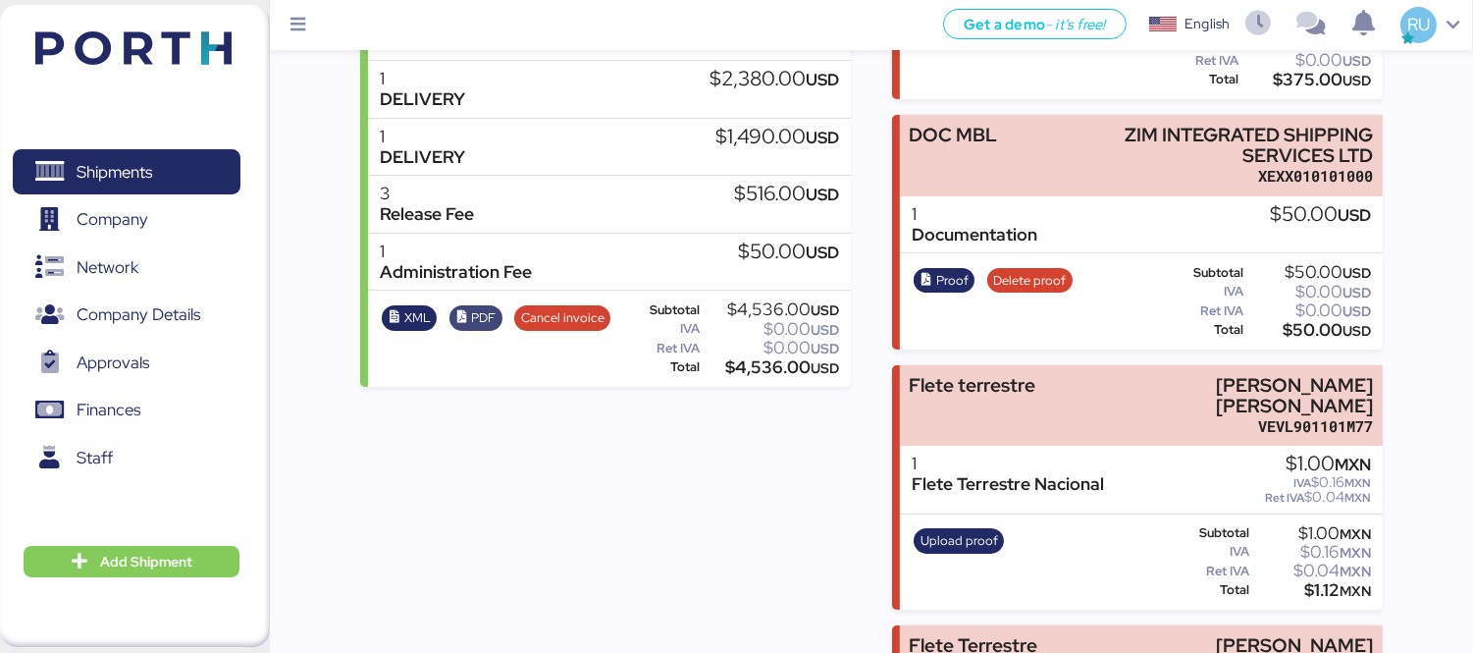
click at [467, 325] on span "PDF" at bounding box center [475, 318] width 40 height 22
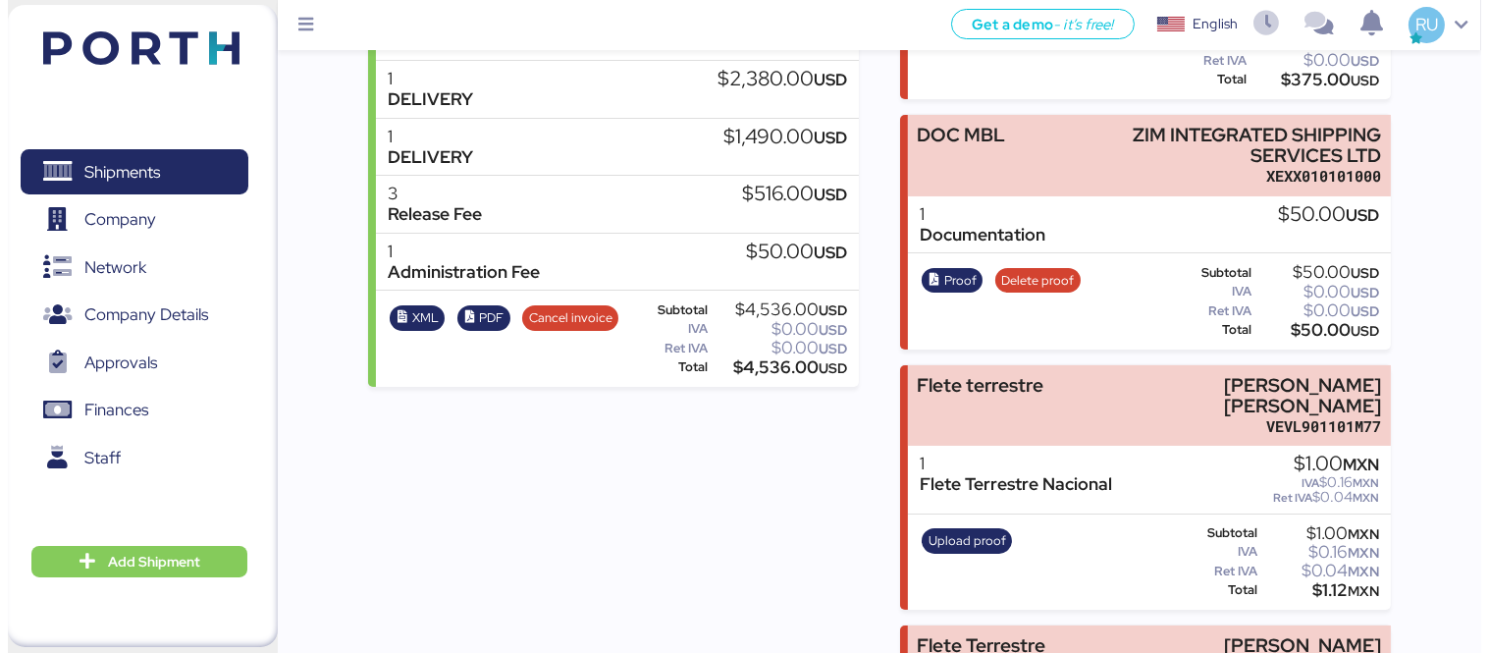
scroll to position [0, 0]
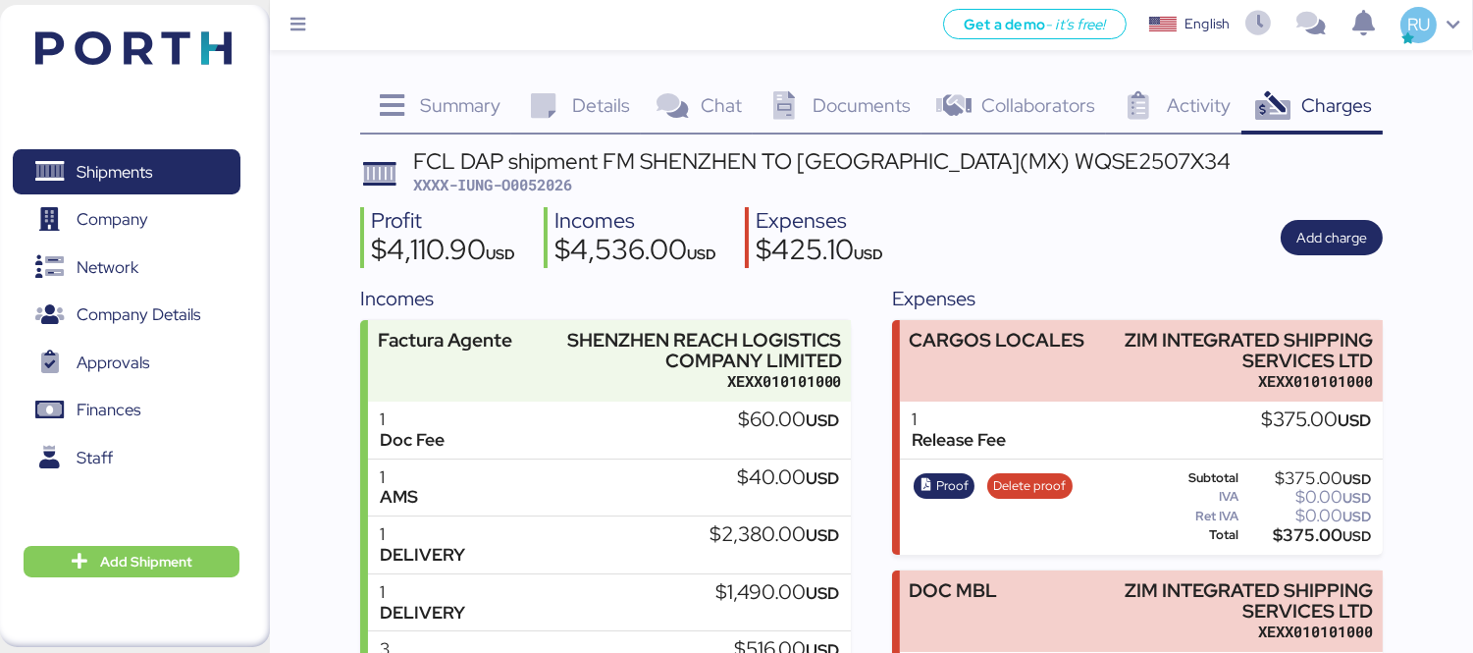
click at [170, 45] on img at bounding box center [133, 47] width 196 height 33
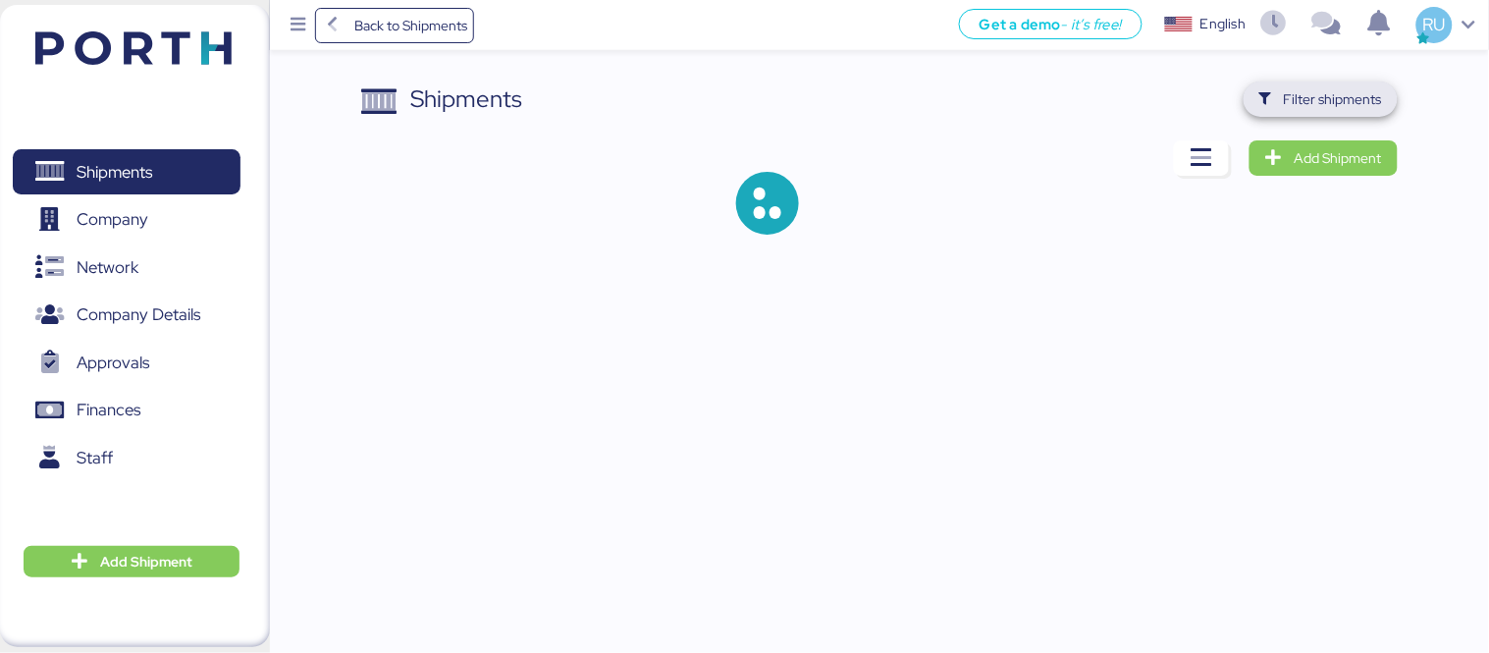
click at [1319, 104] on span "Filter shipments" at bounding box center [1333, 99] width 98 height 24
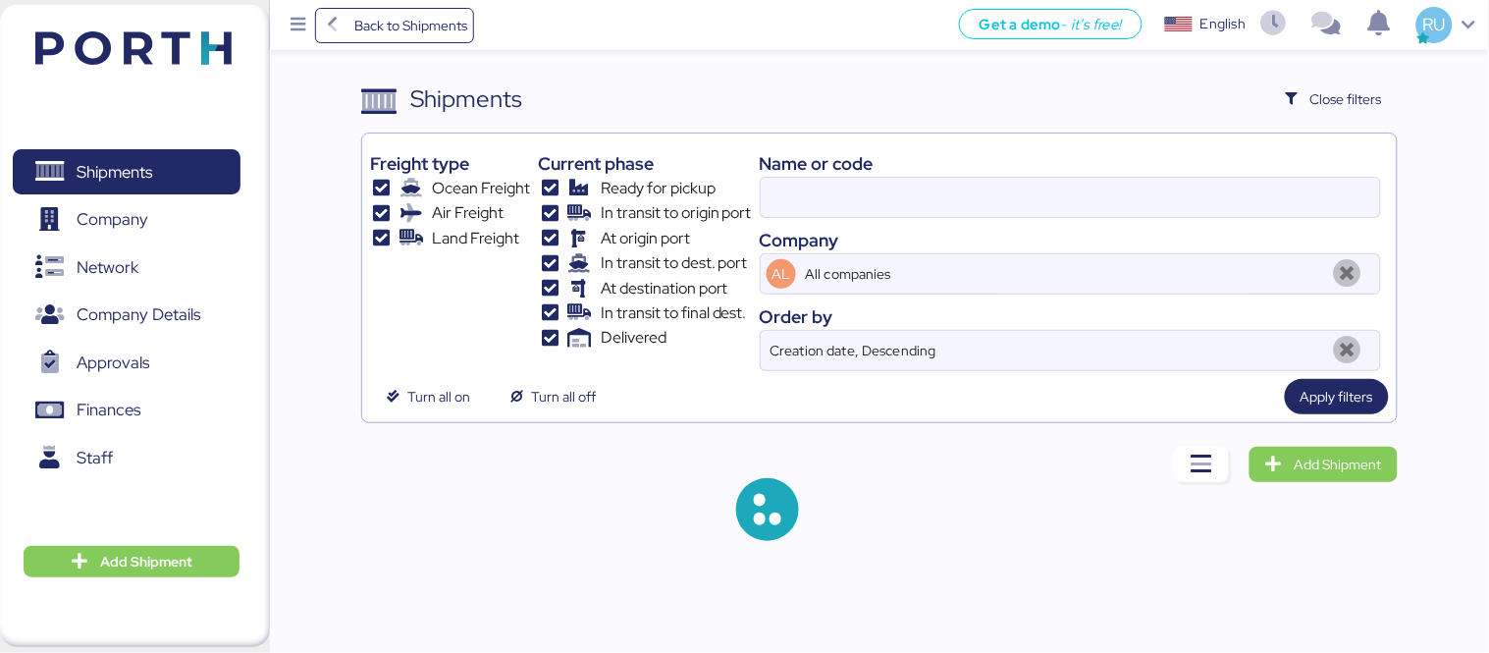
type input "ZIMUSHH31833780"
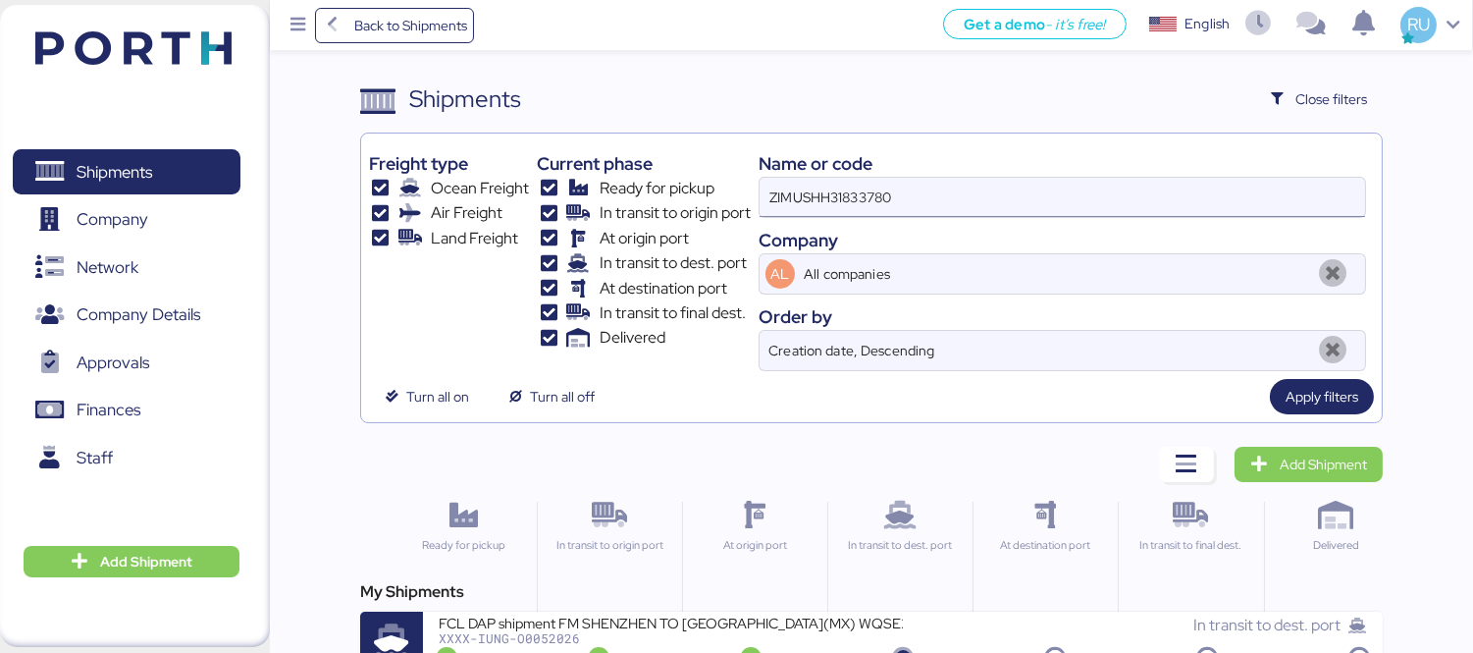
click at [921, 189] on input "ZIMUSHH31833780" at bounding box center [1063, 197] width 606 height 39
paste input "O0051988"
type input "O0051988"
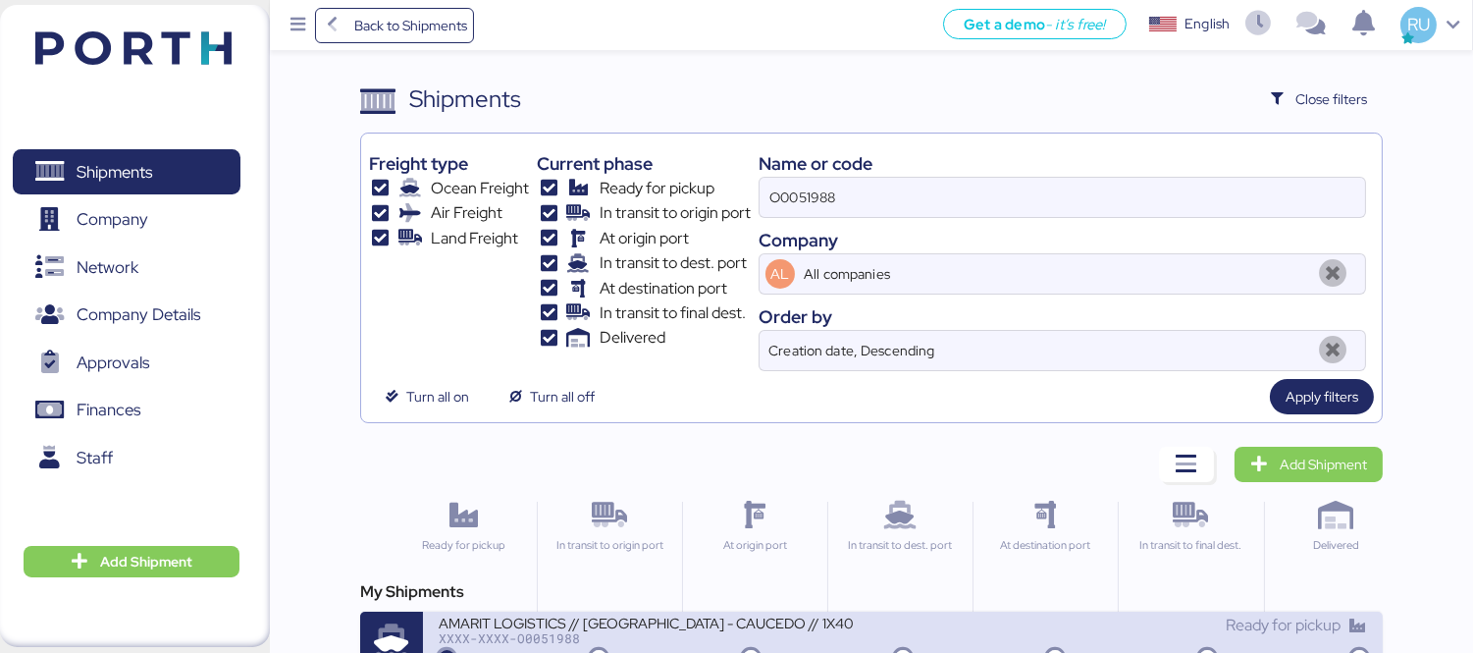
click at [753, 628] on div "AMARIT LOGISTICS // [GEOGRAPHIC_DATA] - CAUCEDO // 1X40" at bounding box center [671, 622] width 464 height 17
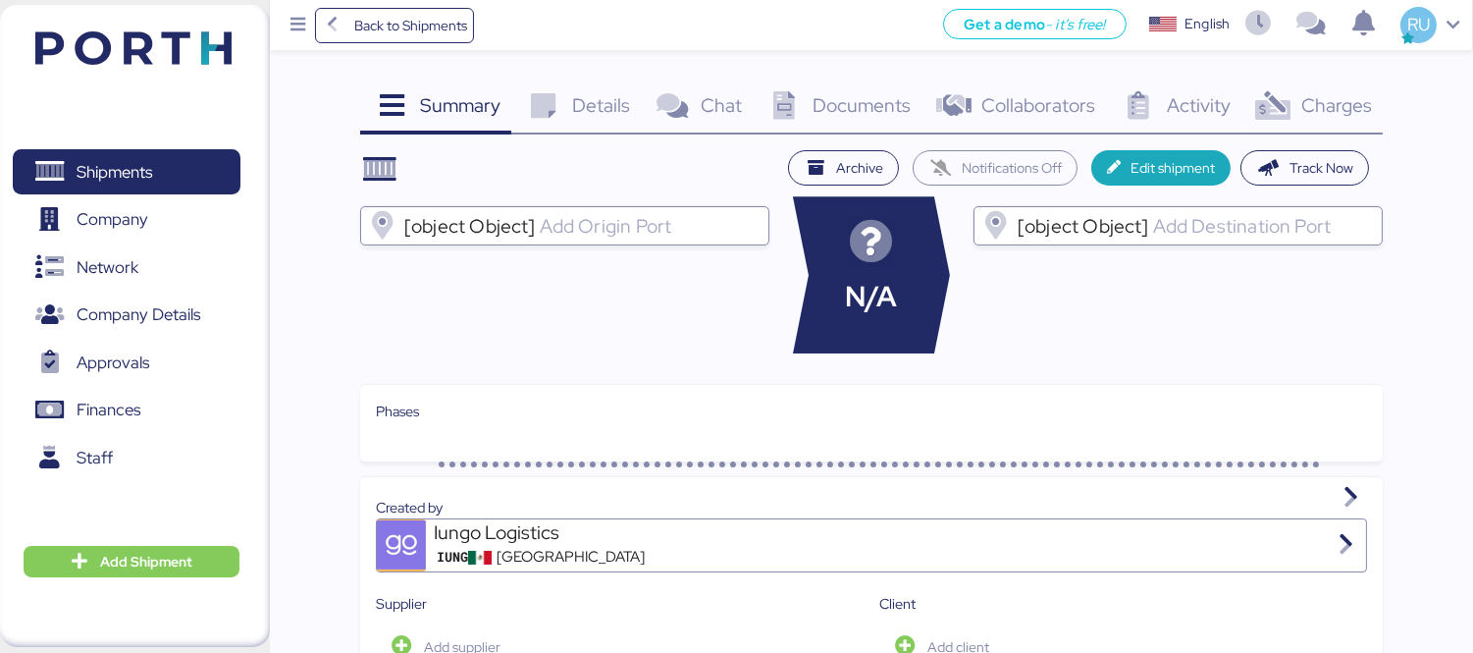
click at [1279, 93] on icon at bounding box center [1274, 106] width 42 height 28
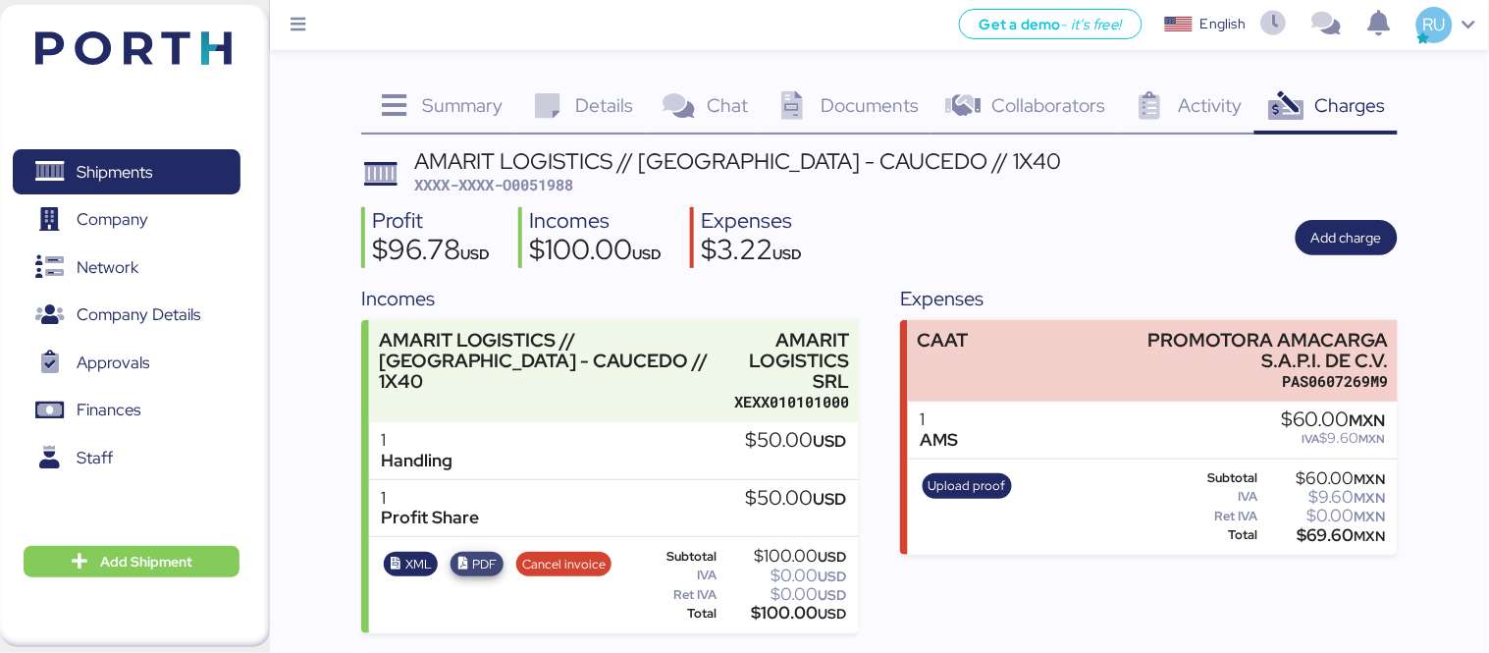
click at [459, 558] on icon "button" at bounding box center [462, 564] width 13 height 13
click at [558, 175] on span "XXXX-XXXX-O0051988" at bounding box center [493, 185] width 159 height 20
copy span "O0051988"
